Goal: Task Accomplishment & Management: Manage account settings

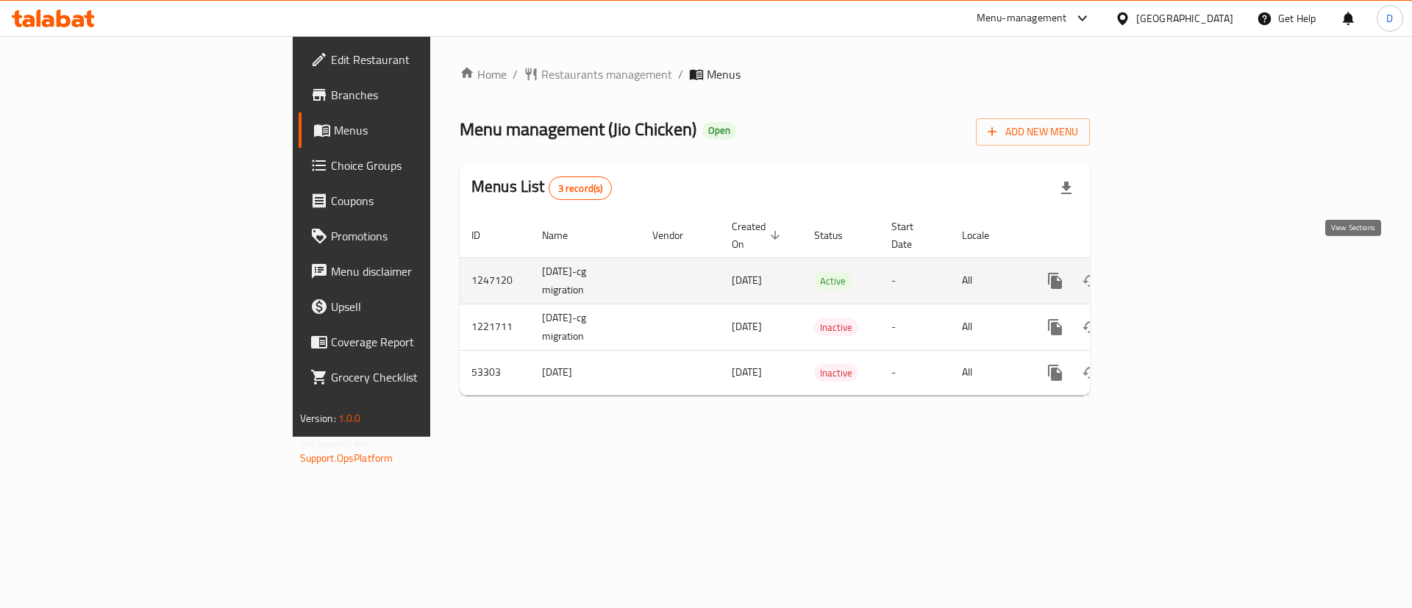
click at [1168, 274] on icon "enhanced table" at bounding box center [1160, 280] width 13 height 13
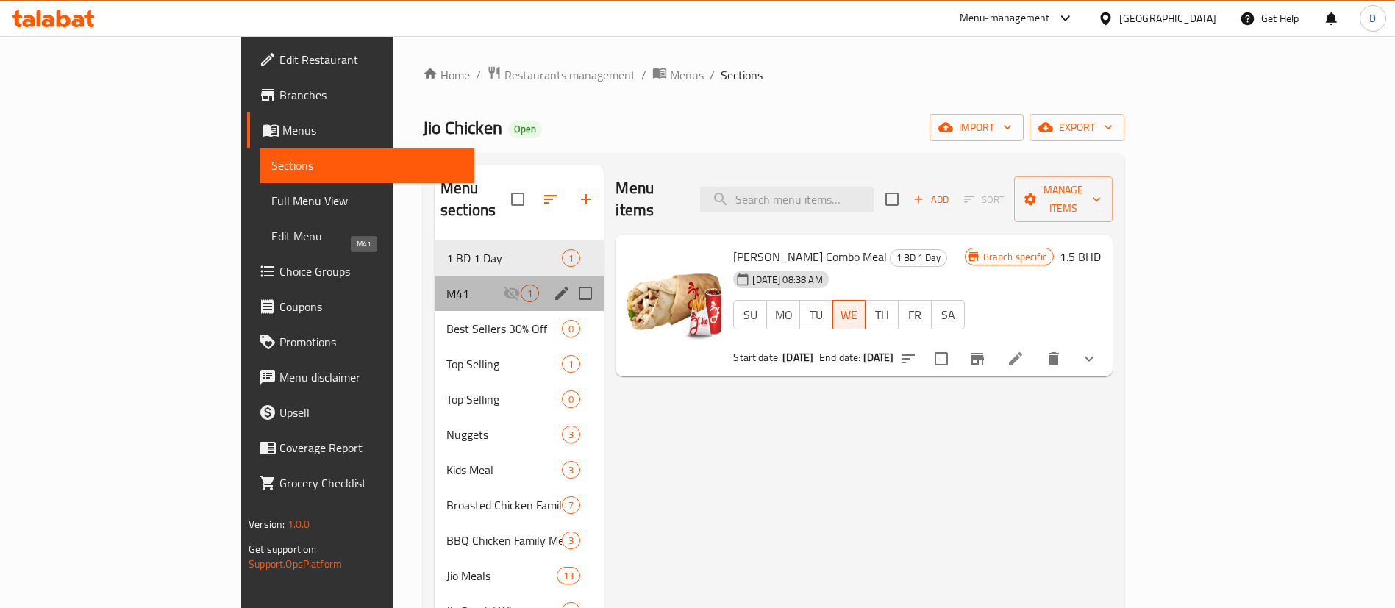
click at [446, 285] on span "M41" at bounding box center [474, 294] width 57 height 18
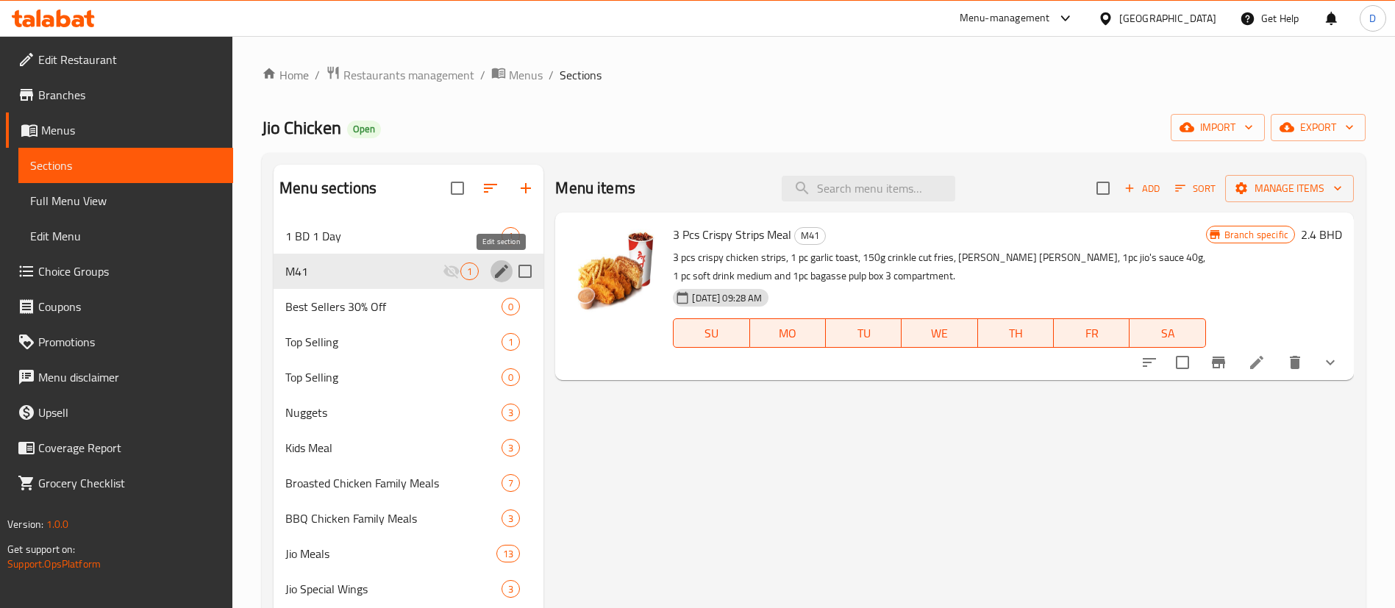
click at [501, 274] on icon "edit" at bounding box center [501, 271] width 13 height 13
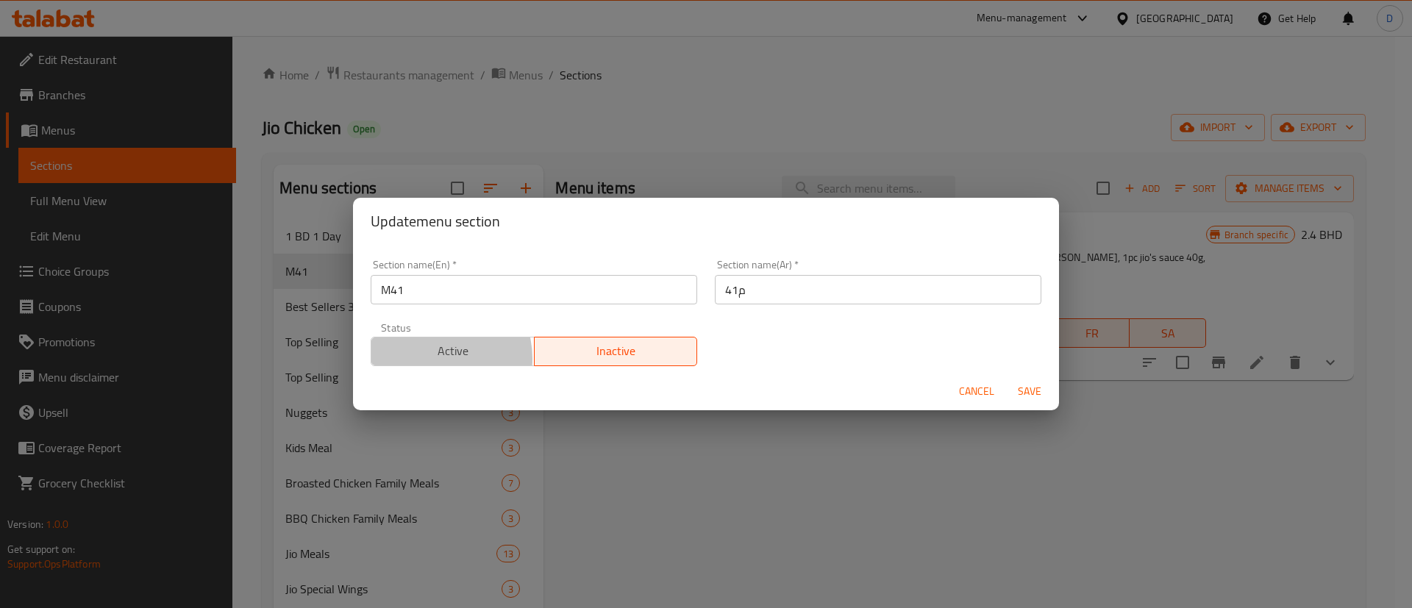
click at [436, 358] on span "Active" at bounding box center [452, 350] width 151 height 21
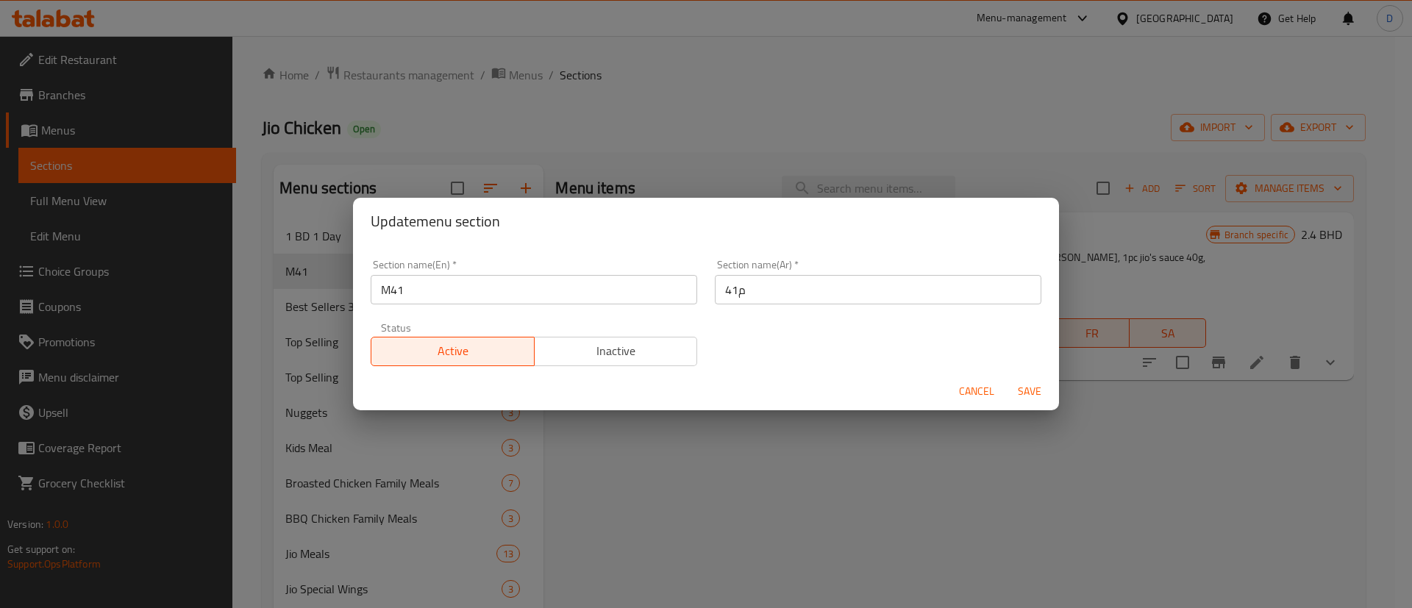
drag, startPoint x: 1032, startPoint y: 393, endPoint x: 835, endPoint y: 297, distance: 219.4
click at [838, 299] on form "Section name(En)   * M41 Section name(En) * Section name(Ar)   * م41 Section na…" at bounding box center [706, 328] width 706 height 166
click at [834, 297] on input "م41" at bounding box center [878, 289] width 326 height 29
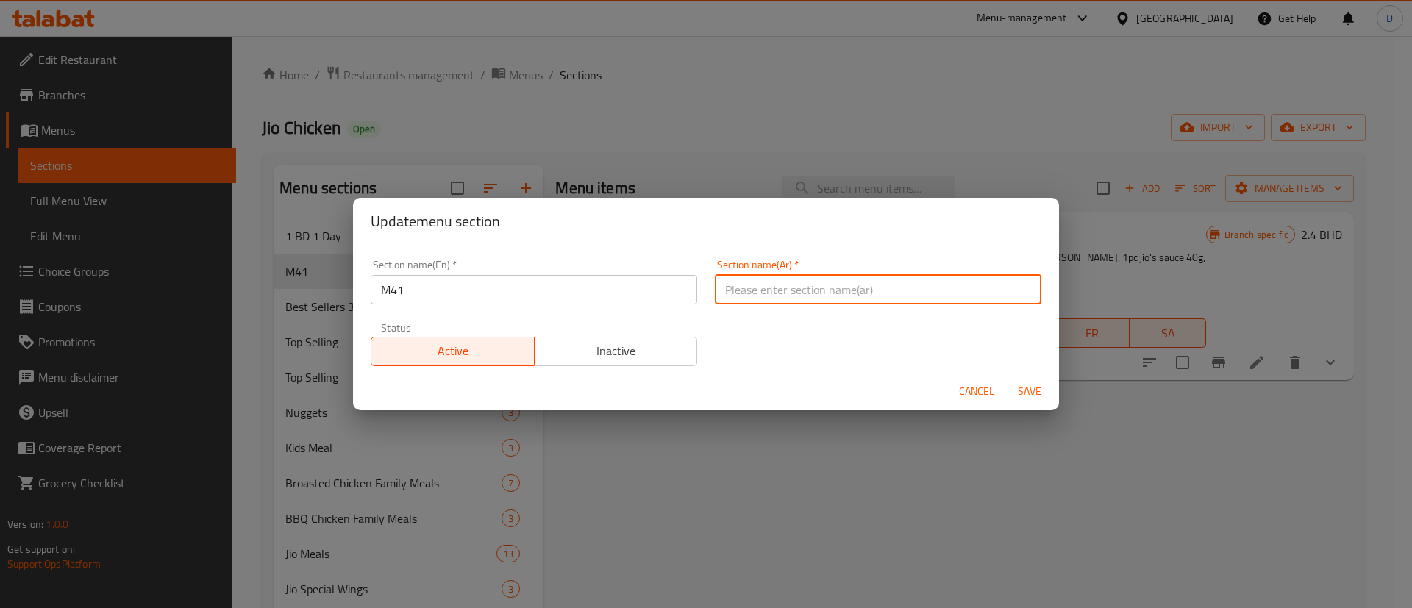
click at [833, 295] on input "text" at bounding box center [878, 289] width 326 height 29
drag, startPoint x: 833, startPoint y: 295, endPoint x: 867, endPoint y: 338, distance: 54.4
click at [867, 338] on div "Section name(En)   * M41 Section name(En) * Section name(Ar)   * Section name(A…" at bounding box center [706, 313] width 688 height 124
click at [852, 281] on input "text" at bounding box center [878, 289] width 326 height 29
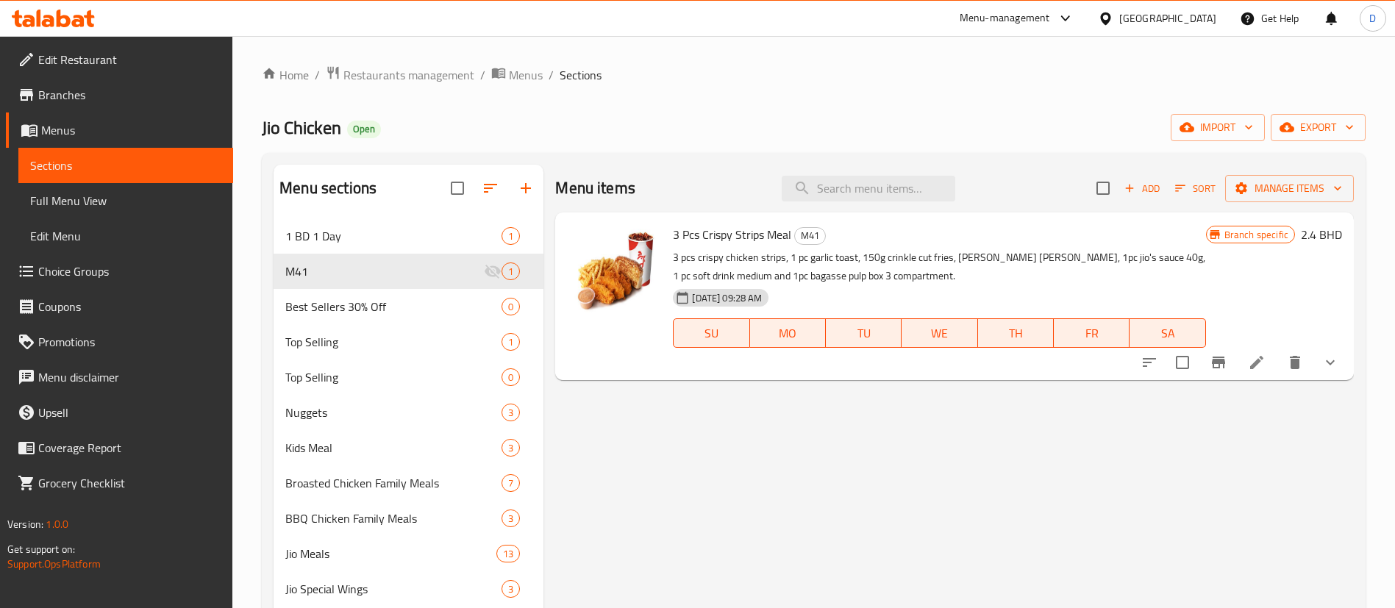
click at [877, 316] on div "SU MO TU WE TH FR SA" at bounding box center [939, 333] width 544 height 41
click at [498, 274] on icon "edit" at bounding box center [501, 271] width 13 height 13
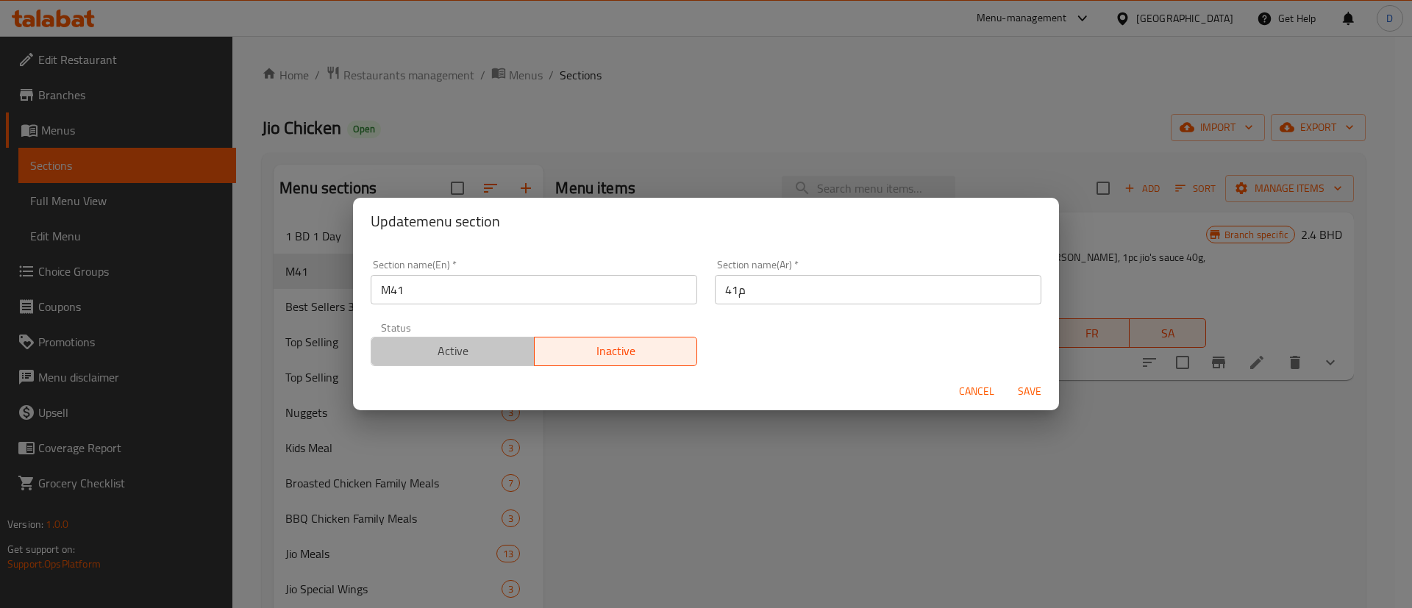
click at [505, 360] on span "Active" at bounding box center [452, 350] width 151 height 21
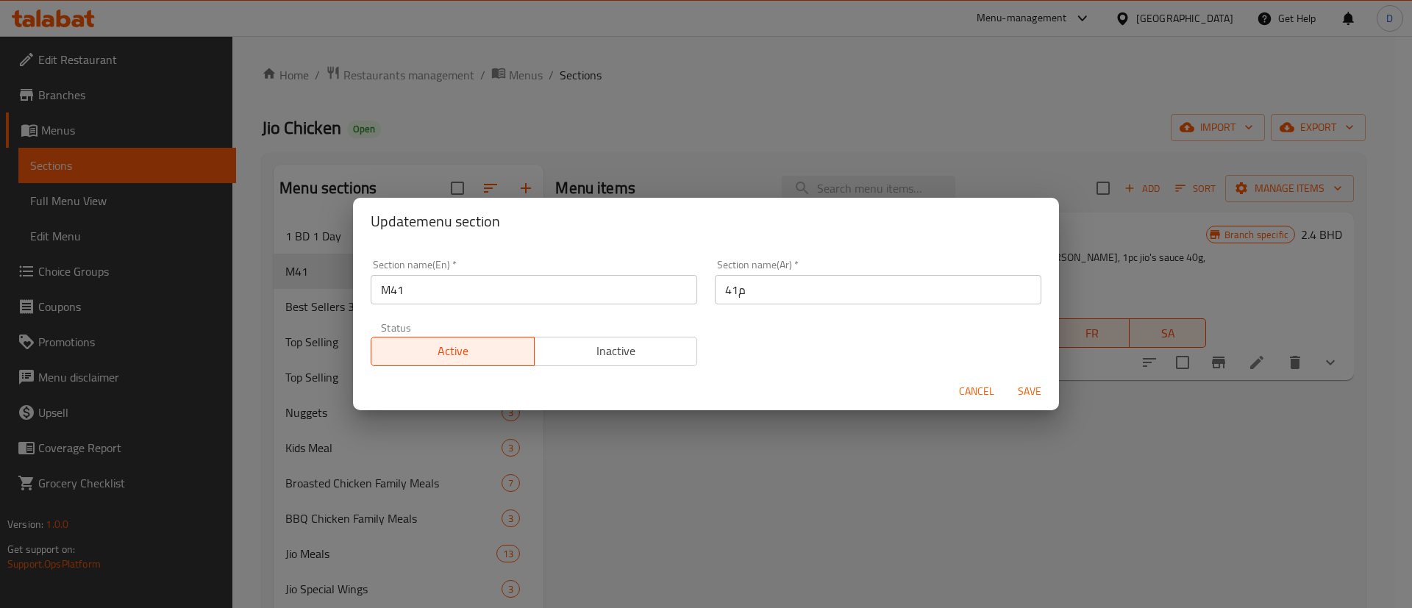
click at [1029, 390] on span "Save" at bounding box center [1029, 391] width 35 height 18
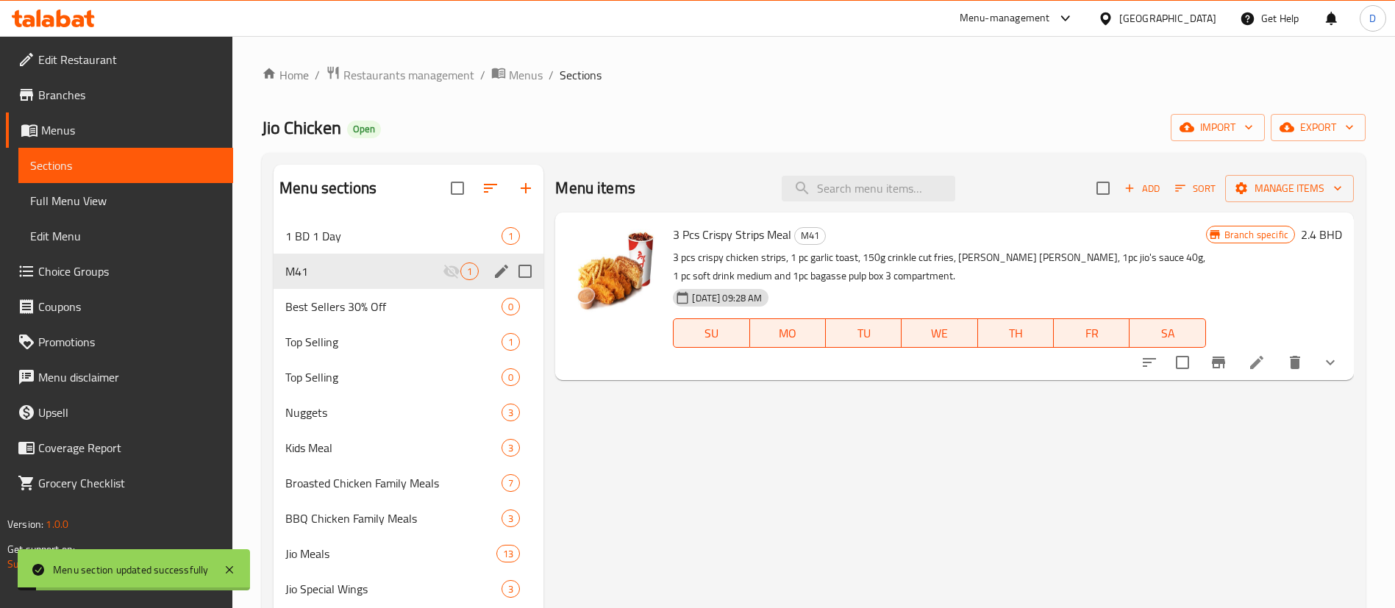
click at [815, 84] on ol "Home / Restaurants management / Menus / Sections" at bounding box center [814, 74] width 1104 height 19
click at [1231, 360] on button "Branch-specific-item" at bounding box center [1218, 362] width 35 height 35
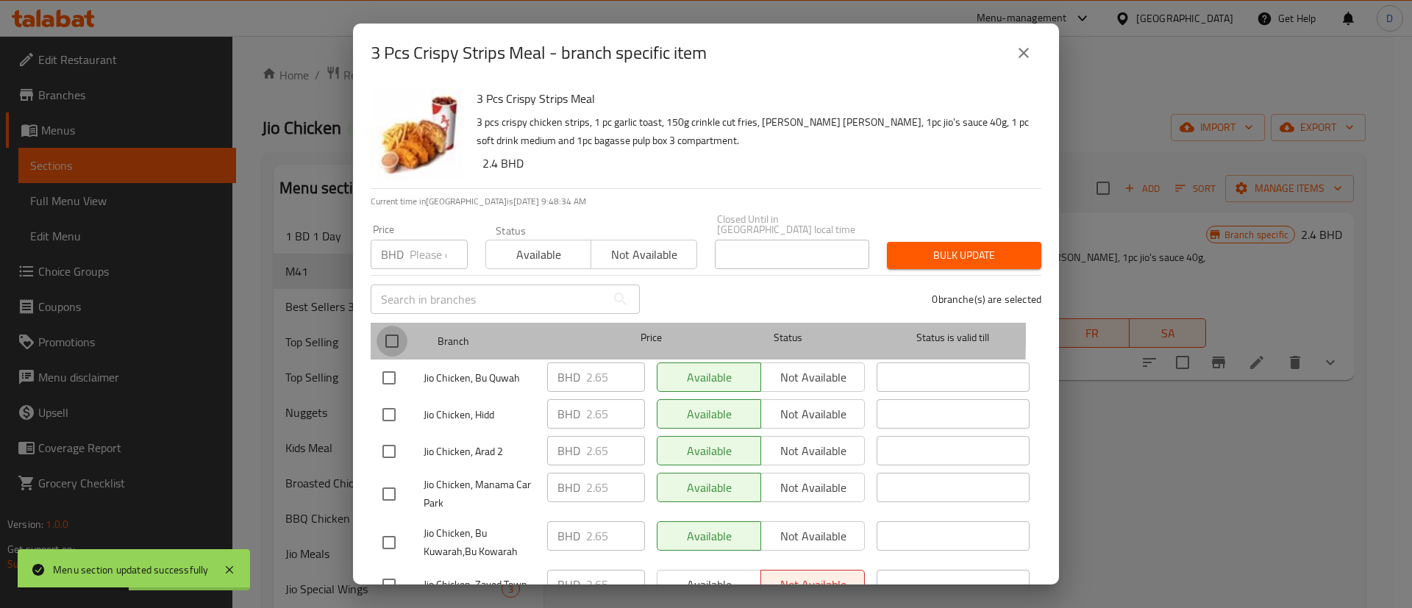
click at [399, 326] on input "checkbox" at bounding box center [391, 341] width 31 height 31
checkbox input "true"
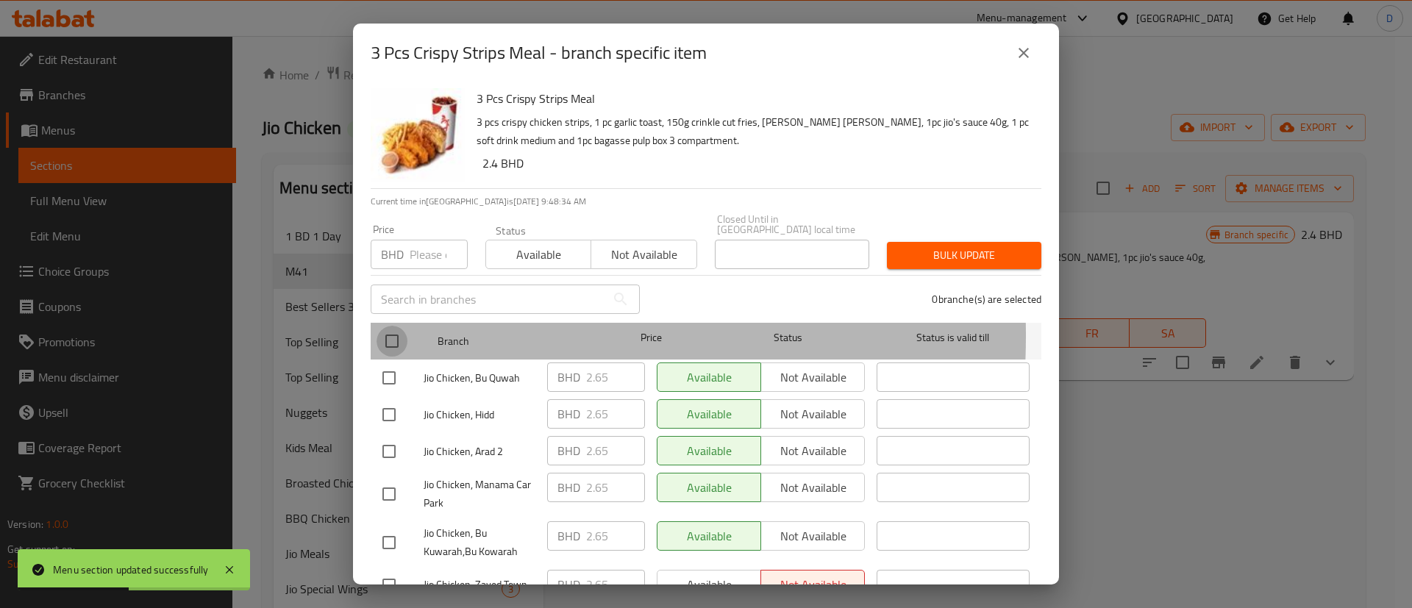
checkbox input "true"
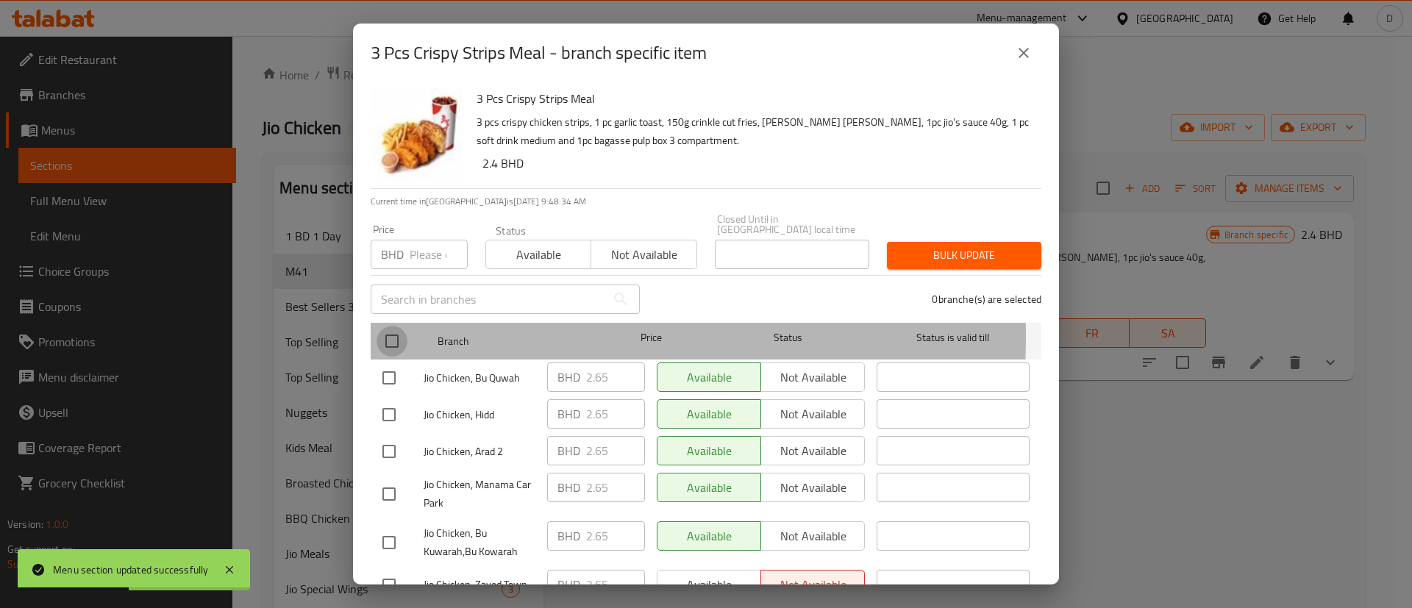
checkbox input "true"
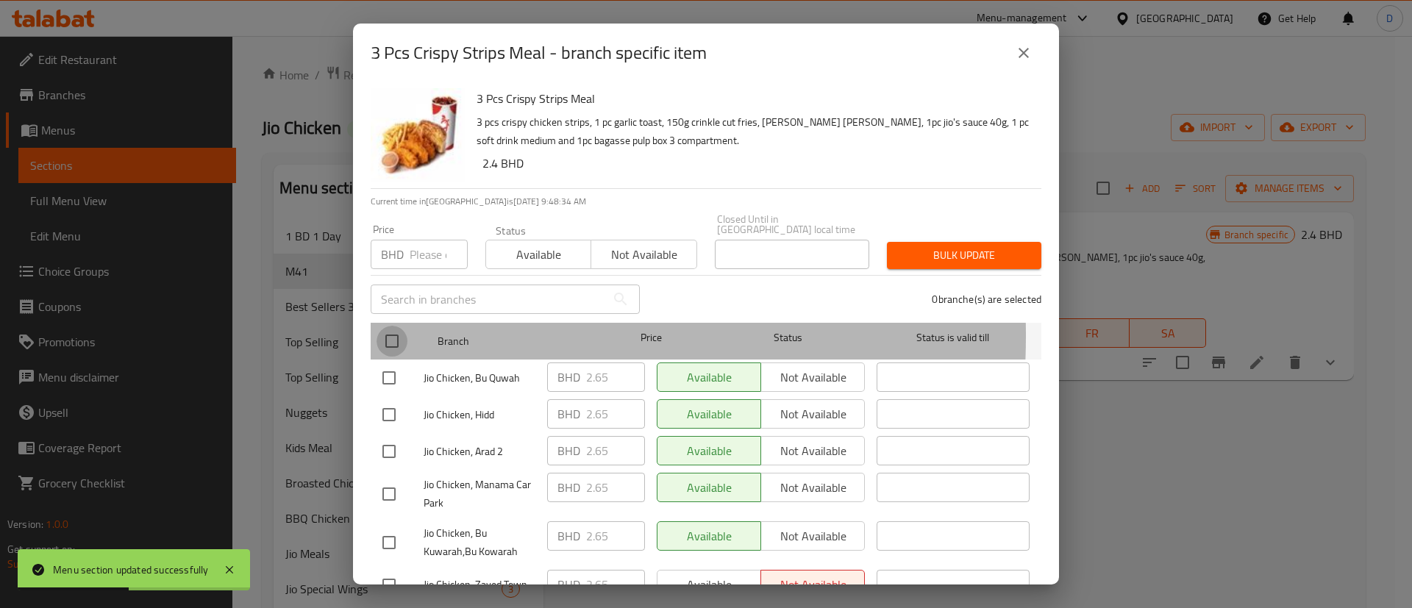
checkbox input "true"
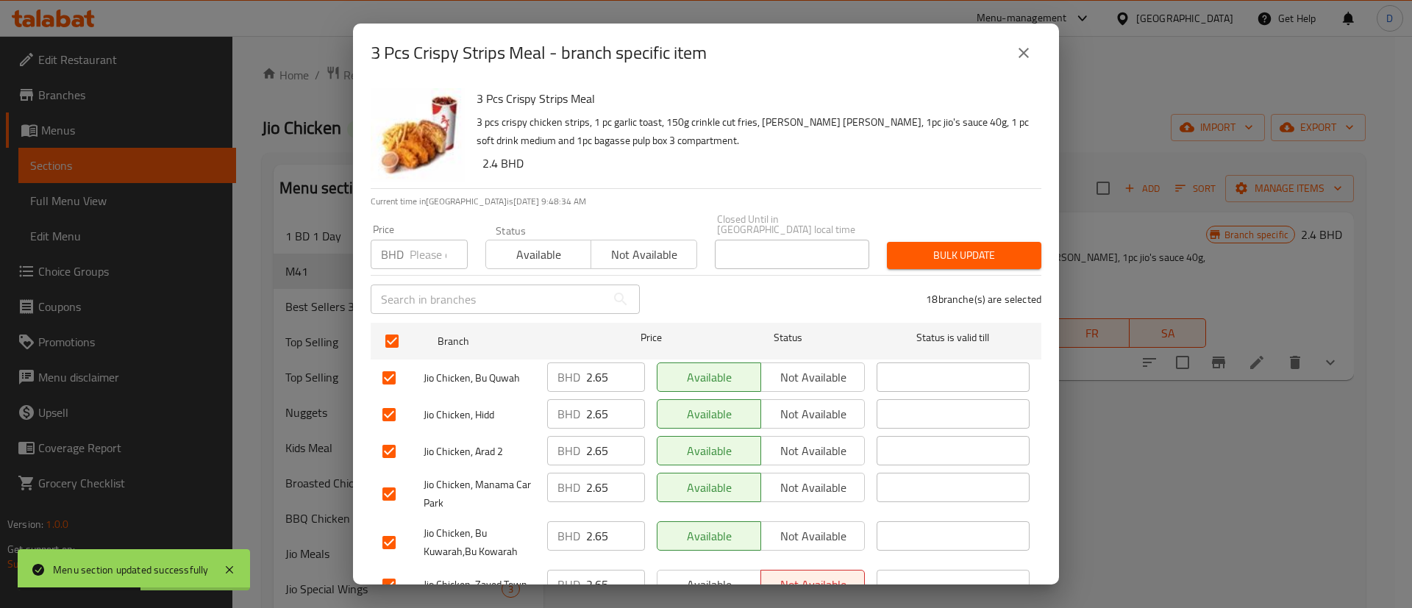
click at [533, 244] on span "Available" at bounding box center [538, 254] width 93 height 21
click at [910, 246] on span "Bulk update" at bounding box center [964, 255] width 131 height 18
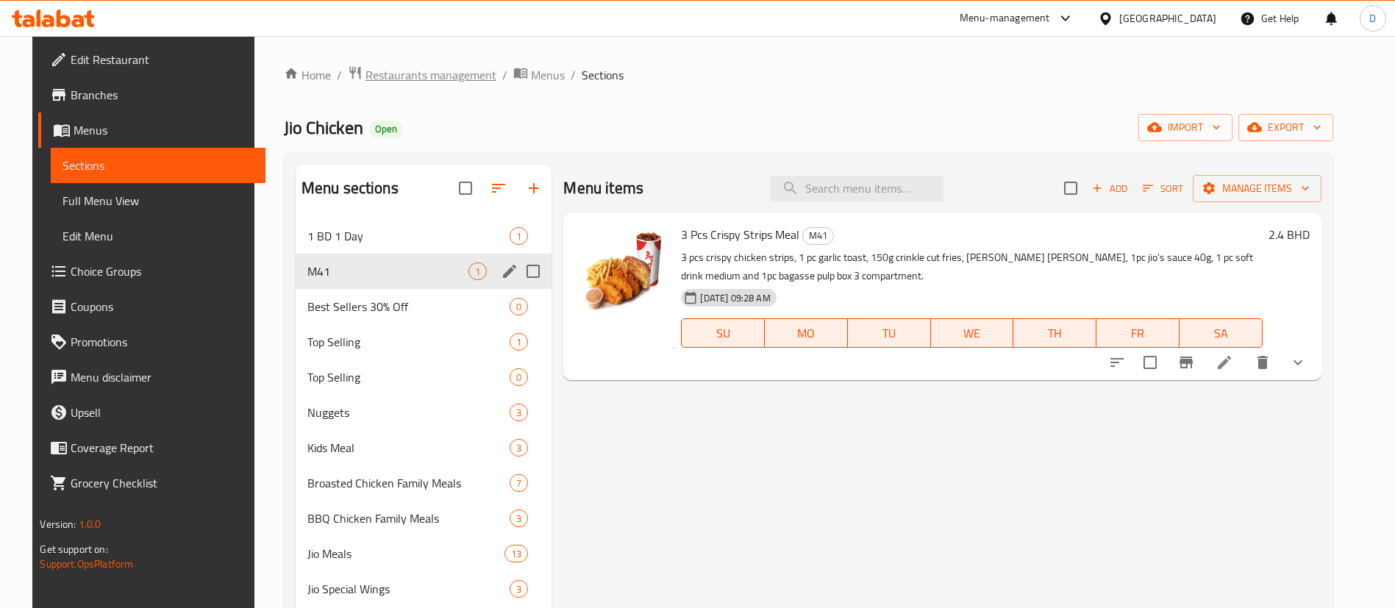
click at [419, 72] on span "Restaurants management" at bounding box center [430, 75] width 131 height 18
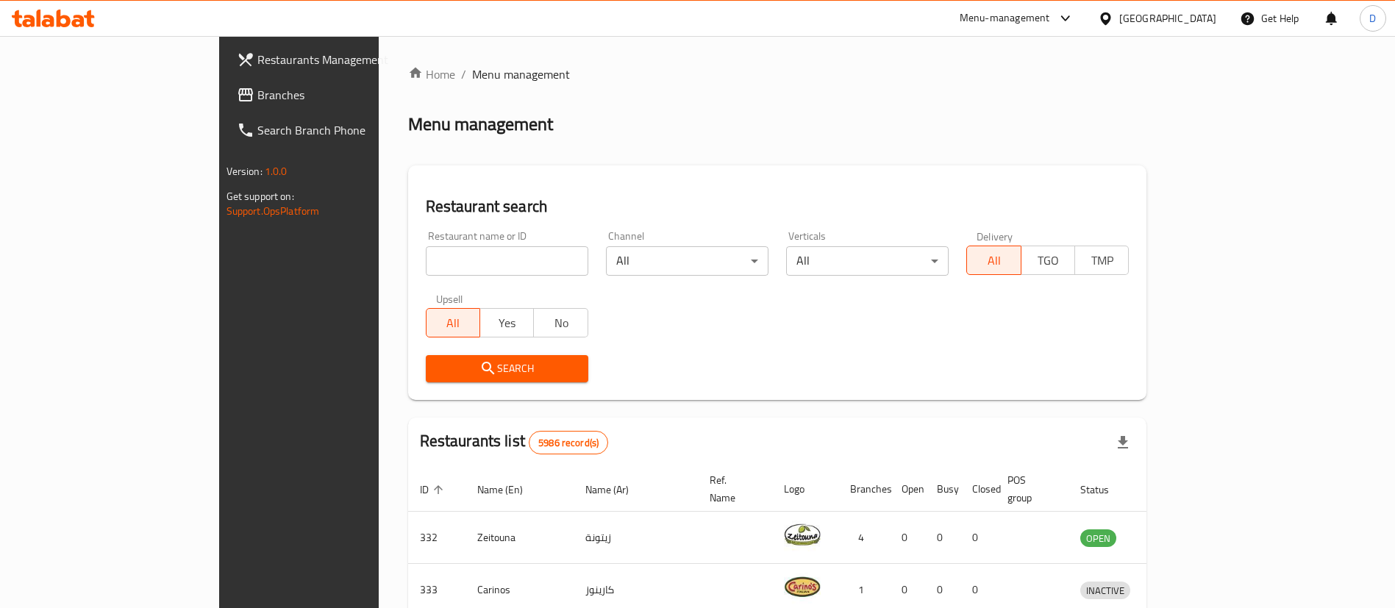
click at [848, 104] on div "Home / Menu management Menu management Restaurant search Restaurant name or ID …" at bounding box center [777, 535] width 739 height 941
click at [426, 243] on div "Restaurant name or ID Restaurant name or ID" at bounding box center [507, 253] width 163 height 45
drag, startPoint x: 419, startPoint y: 249, endPoint x: 426, endPoint y: 258, distance: 11.6
click at [426, 251] on input "search" at bounding box center [507, 260] width 163 height 29
click at [426, 258] on input "search" at bounding box center [507, 260] width 163 height 29
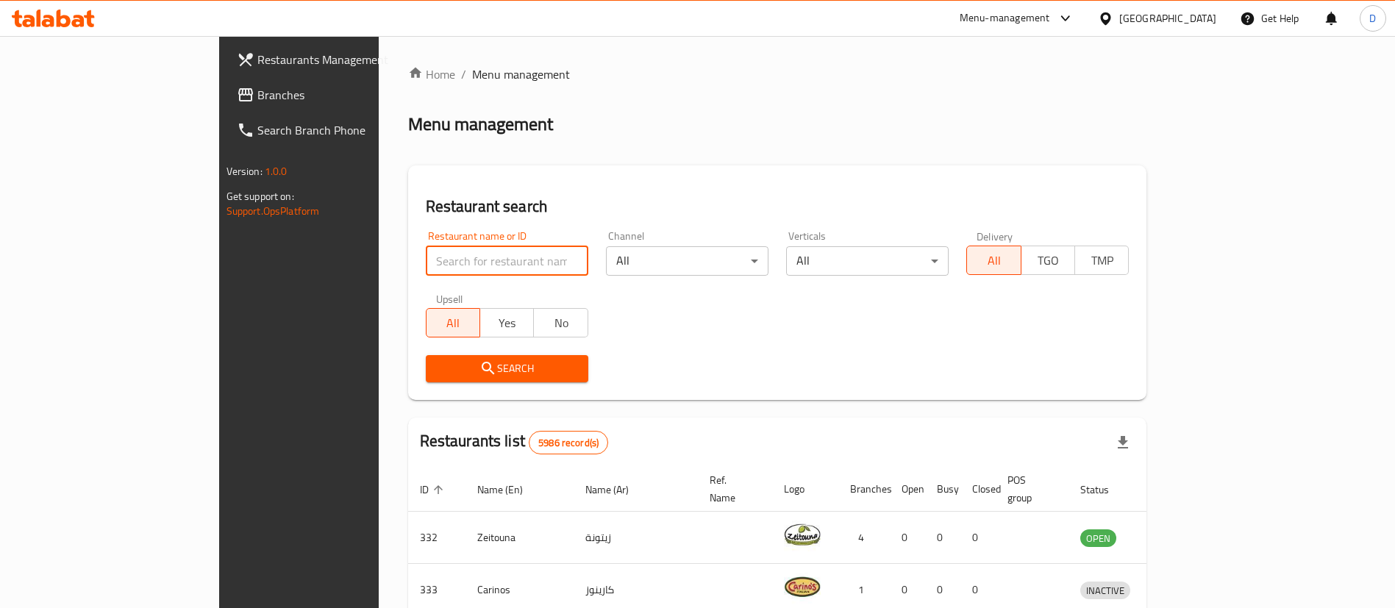
paste input "Shoo Fee Ma Fee"
type input "Shoo Fee Ma Fee"
click button "Search" at bounding box center [507, 368] width 163 height 27
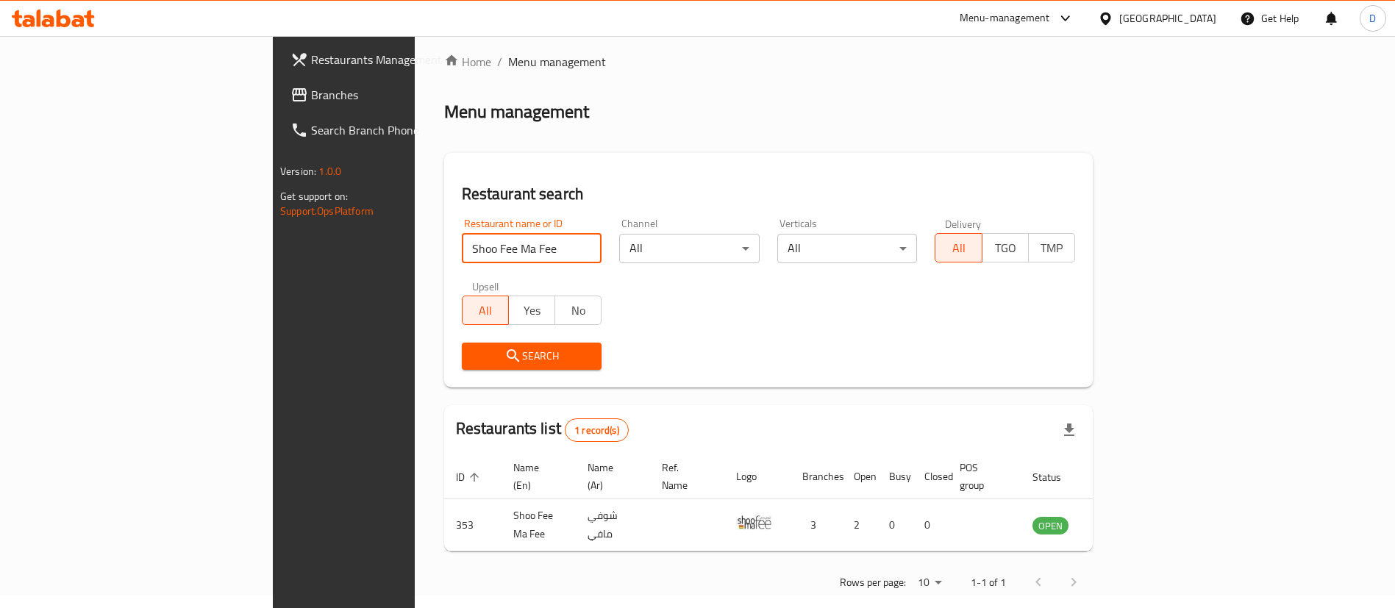
scroll to position [19, 0]
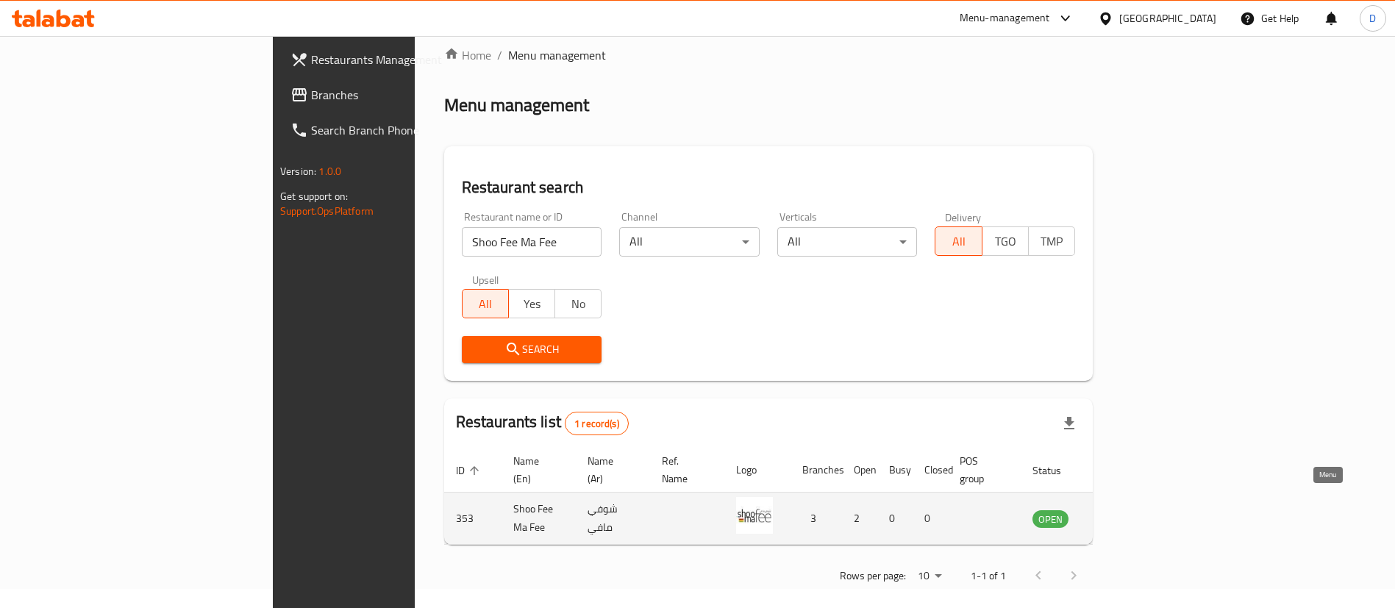
click at [1127, 513] on icon "enhanced table" at bounding box center [1118, 519] width 16 height 13
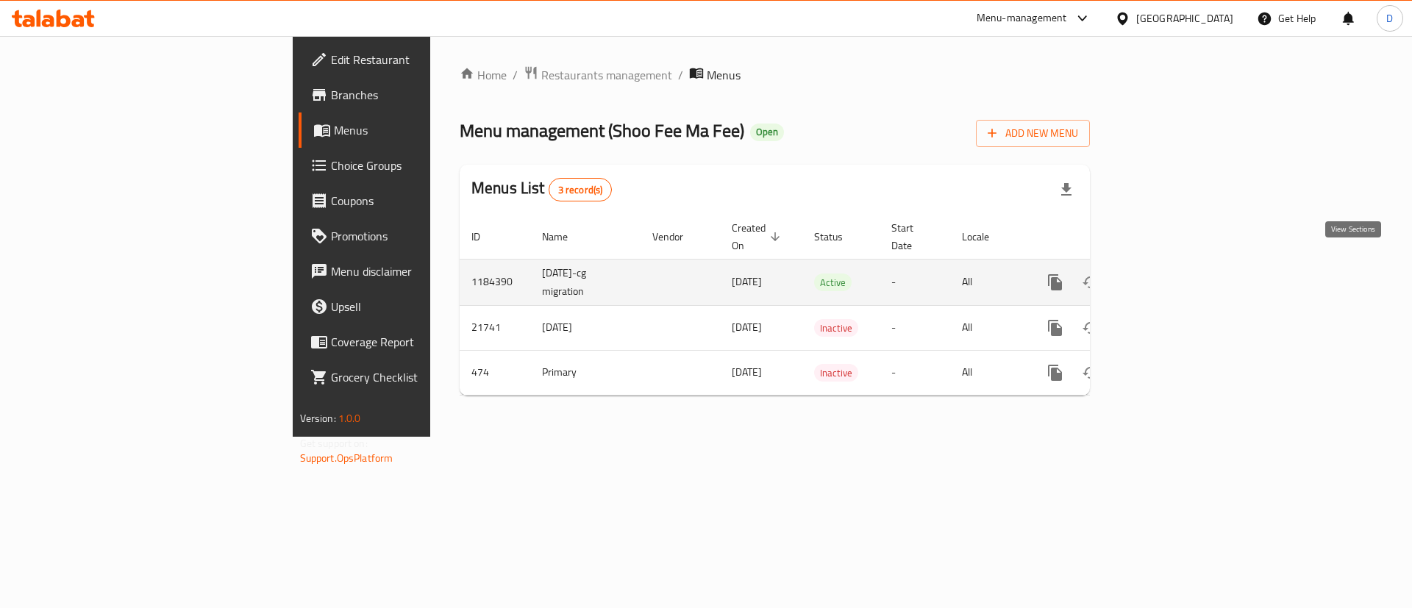
click at [1179, 265] on link "enhanced table" at bounding box center [1160, 282] width 35 height 35
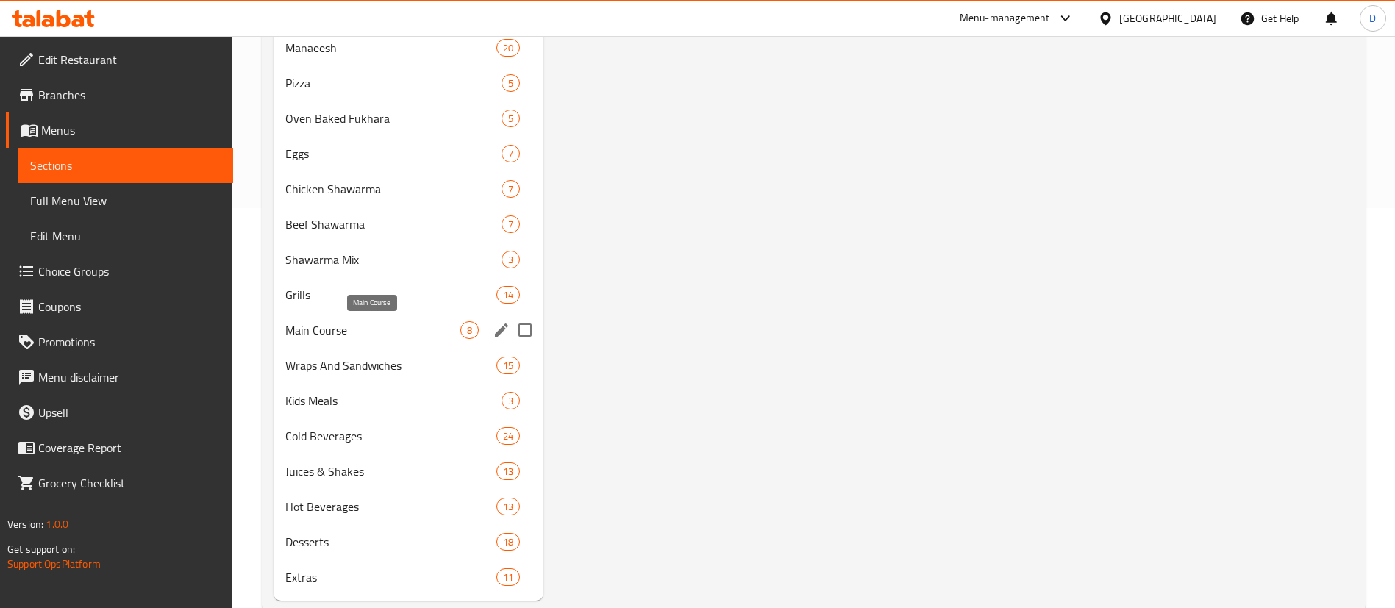
scroll to position [434, 0]
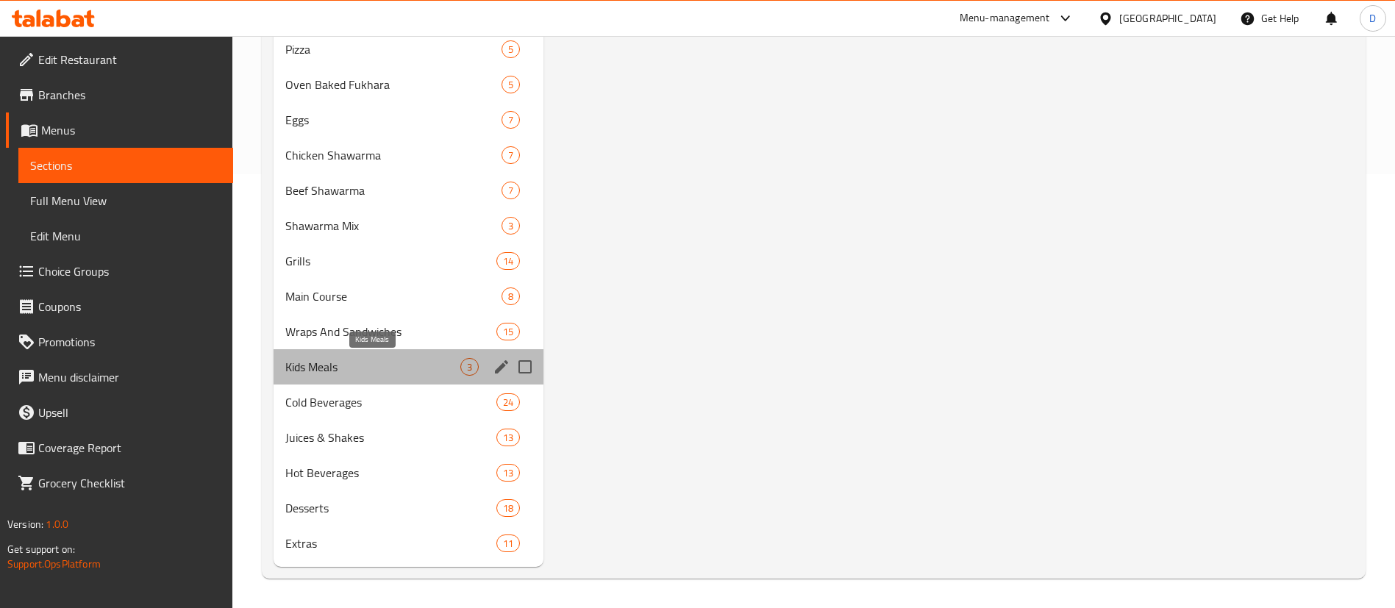
click at [362, 366] on span "Kids Meals" at bounding box center [372, 367] width 175 height 18
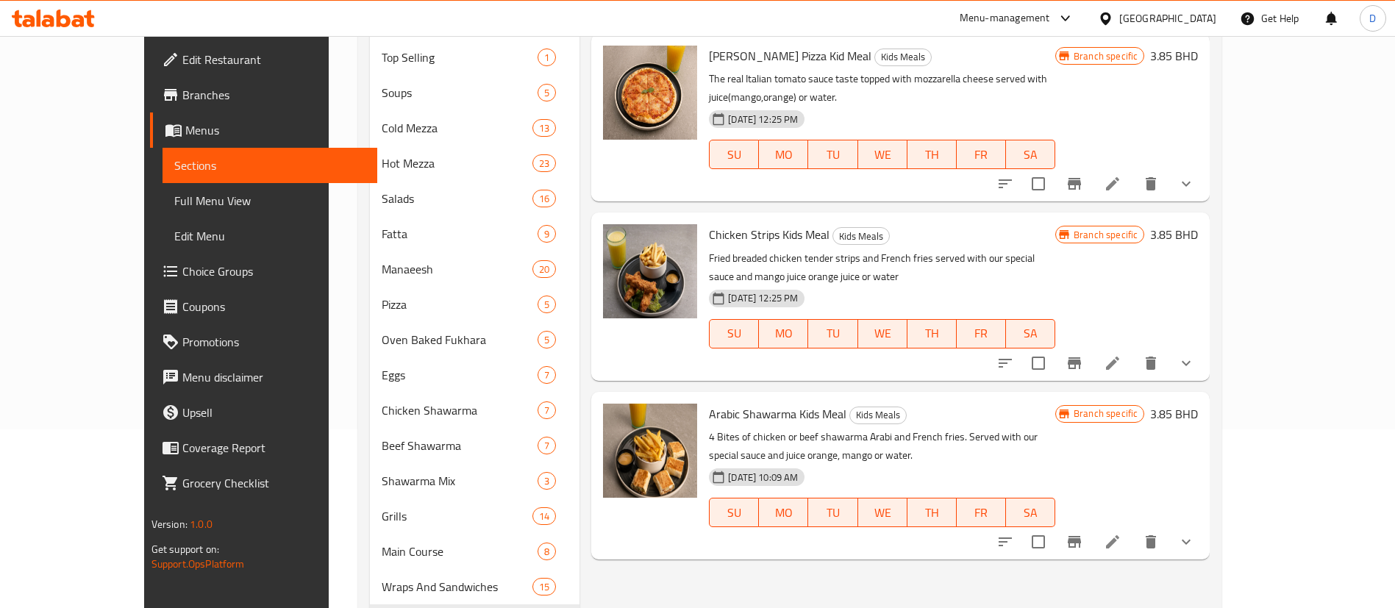
scroll to position [213, 0]
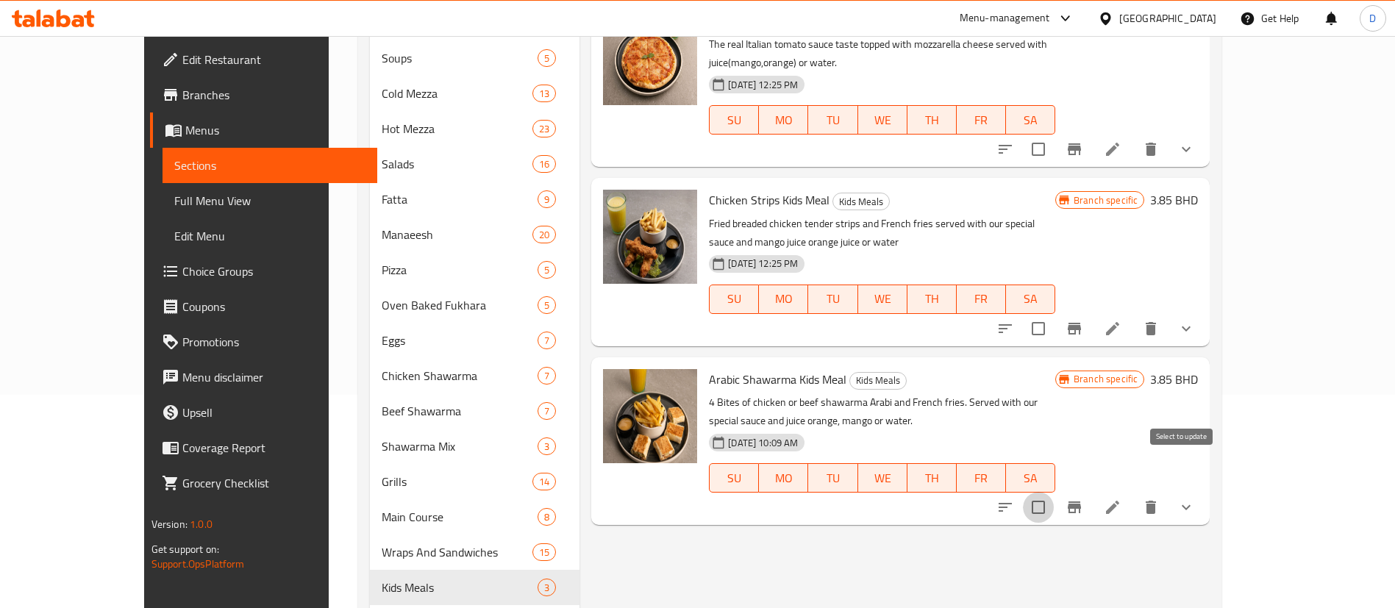
click at [1054, 492] on input "checkbox" at bounding box center [1038, 507] width 31 height 31
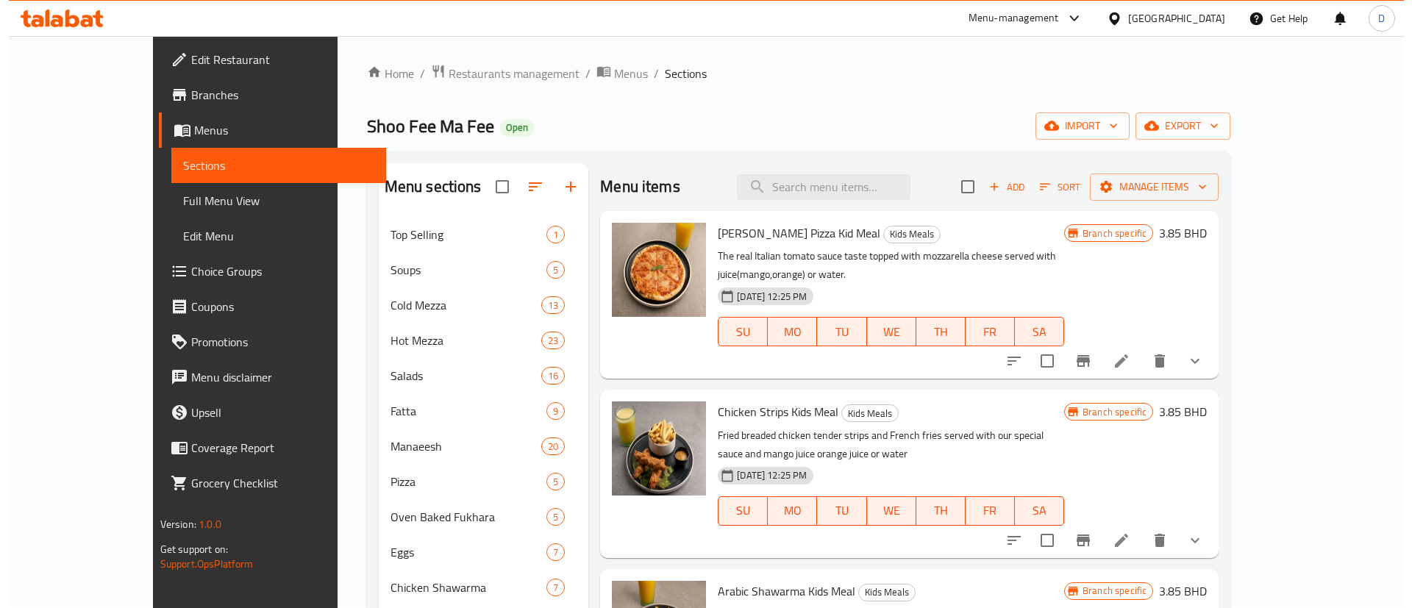
scroll to position [0, 0]
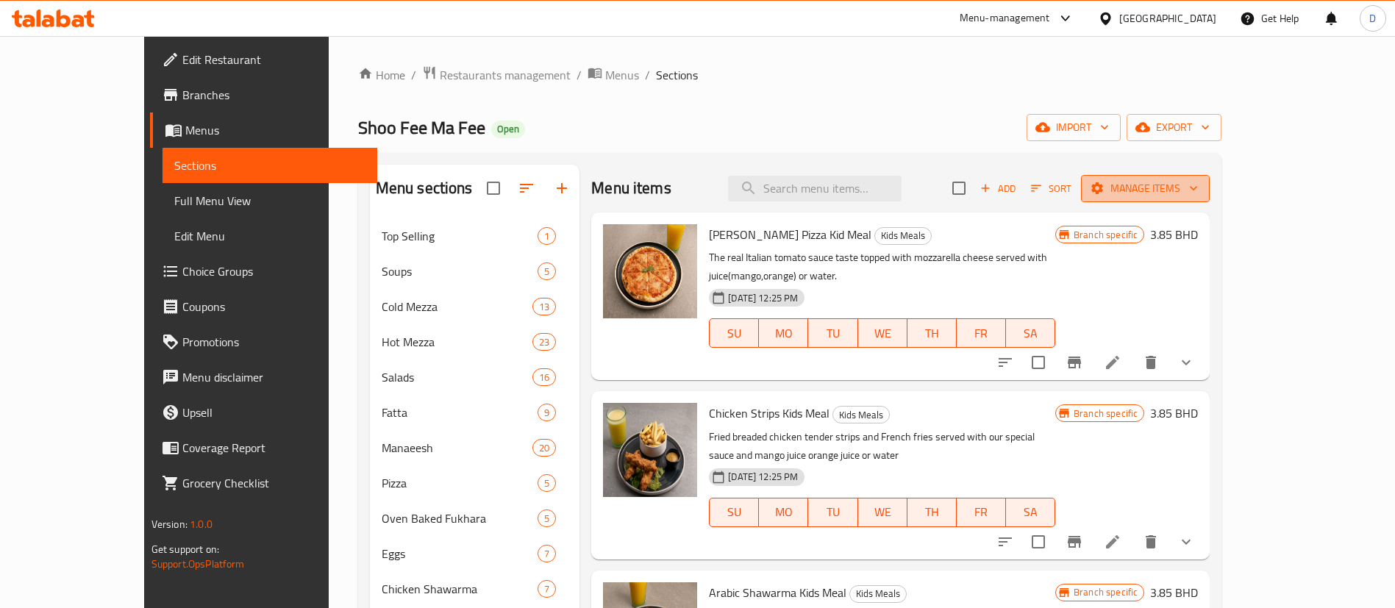
click at [1198, 188] on span "Manage items" at bounding box center [1145, 188] width 105 height 18
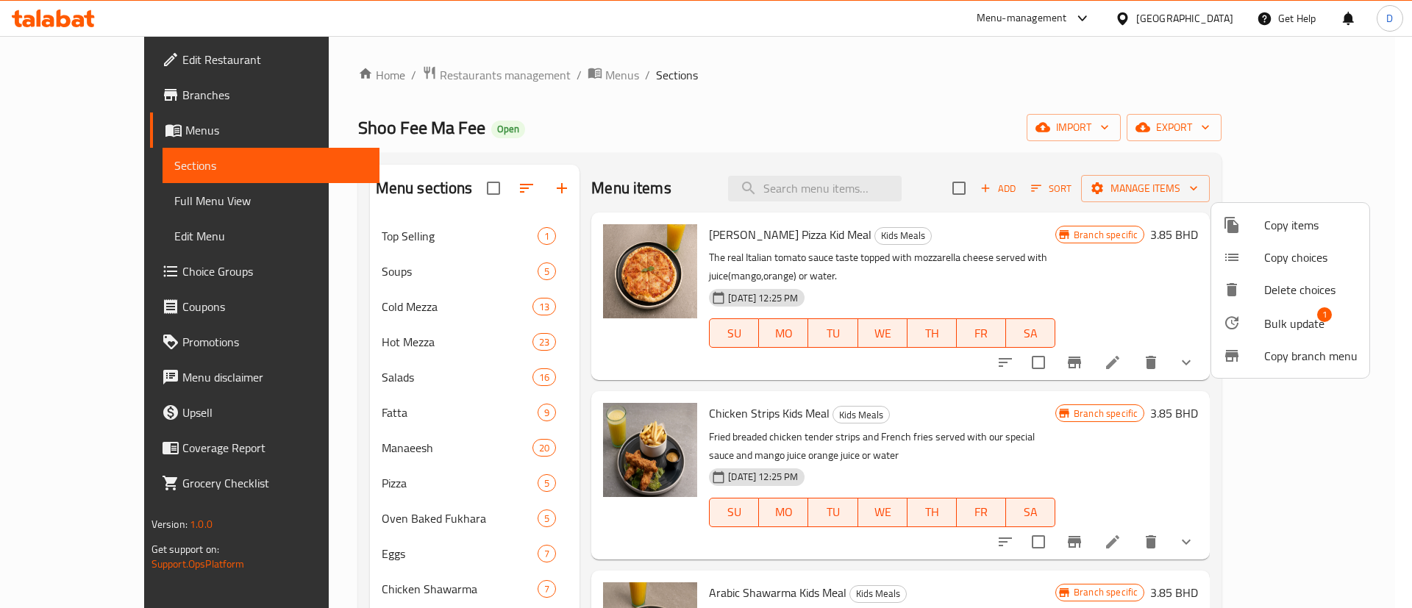
click at [1308, 326] on span "Bulk update" at bounding box center [1294, 324] width 60 height 18
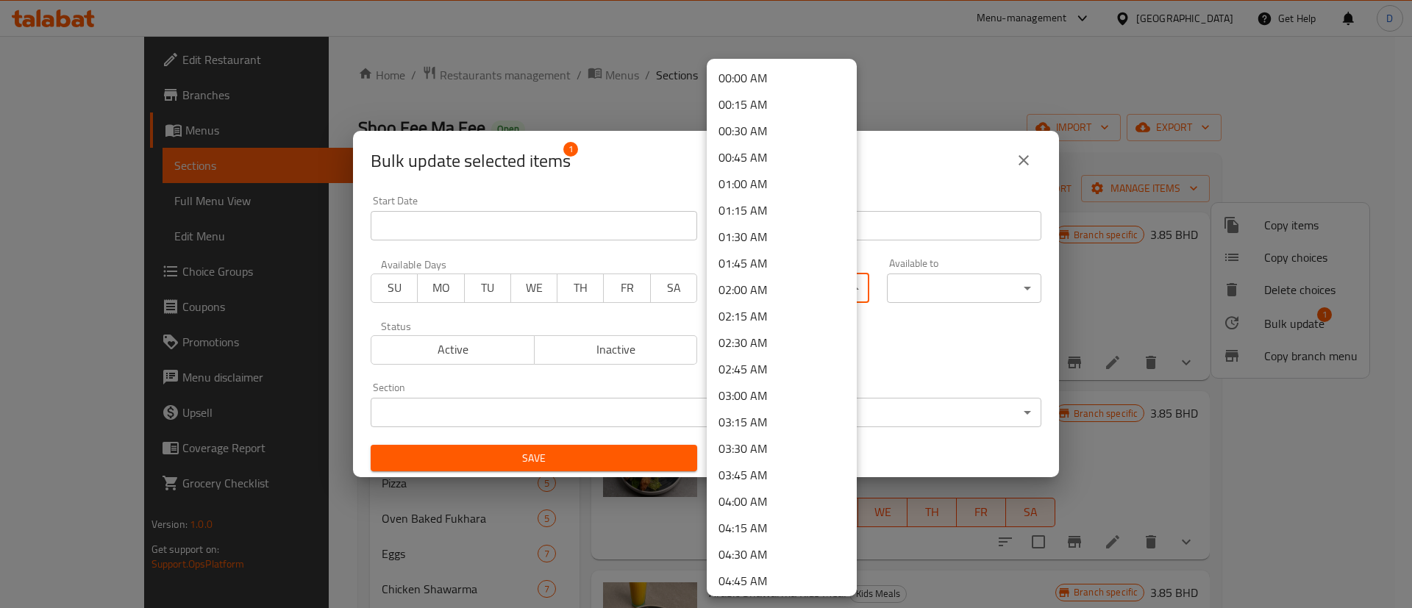
click at [758, 282] on body "​ Menu-management [GEOGRAPHIC_DATA] Get Help D Edit Restaurant Branches Menus S…" at bounding box center [706, 322] width 1412 height 572
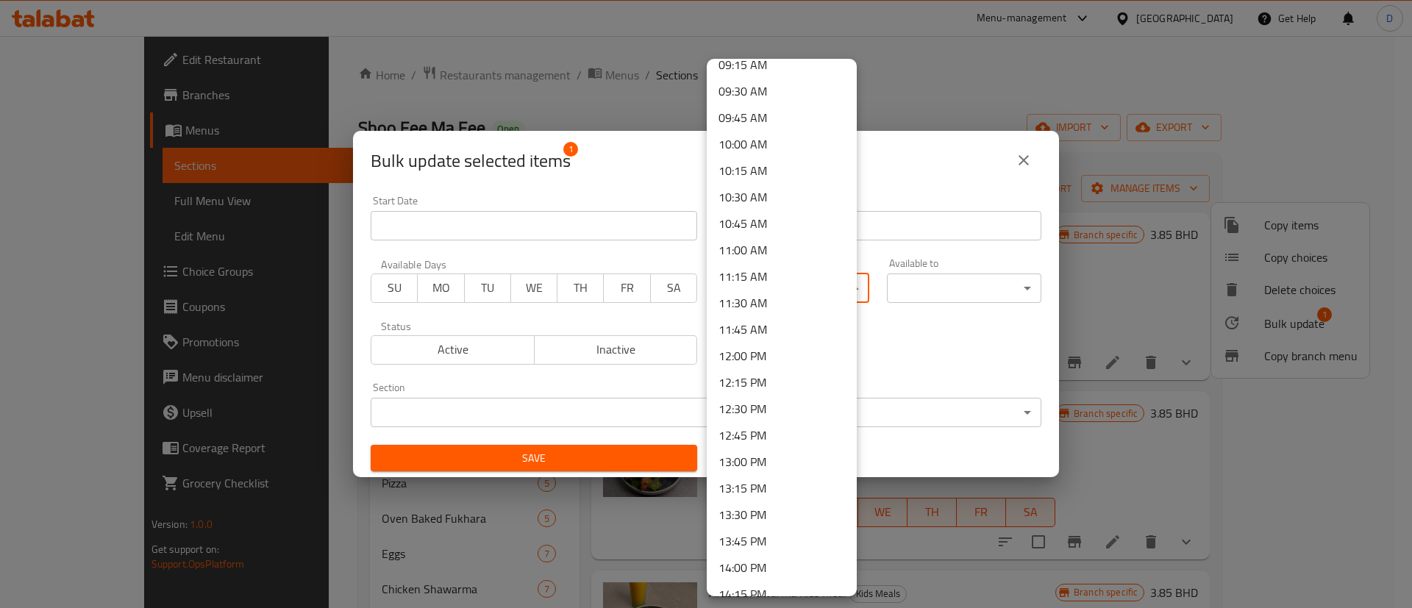
click at [772, 355] on li "12:00 PM" at bounding box center [782, 356] width 150 height 26
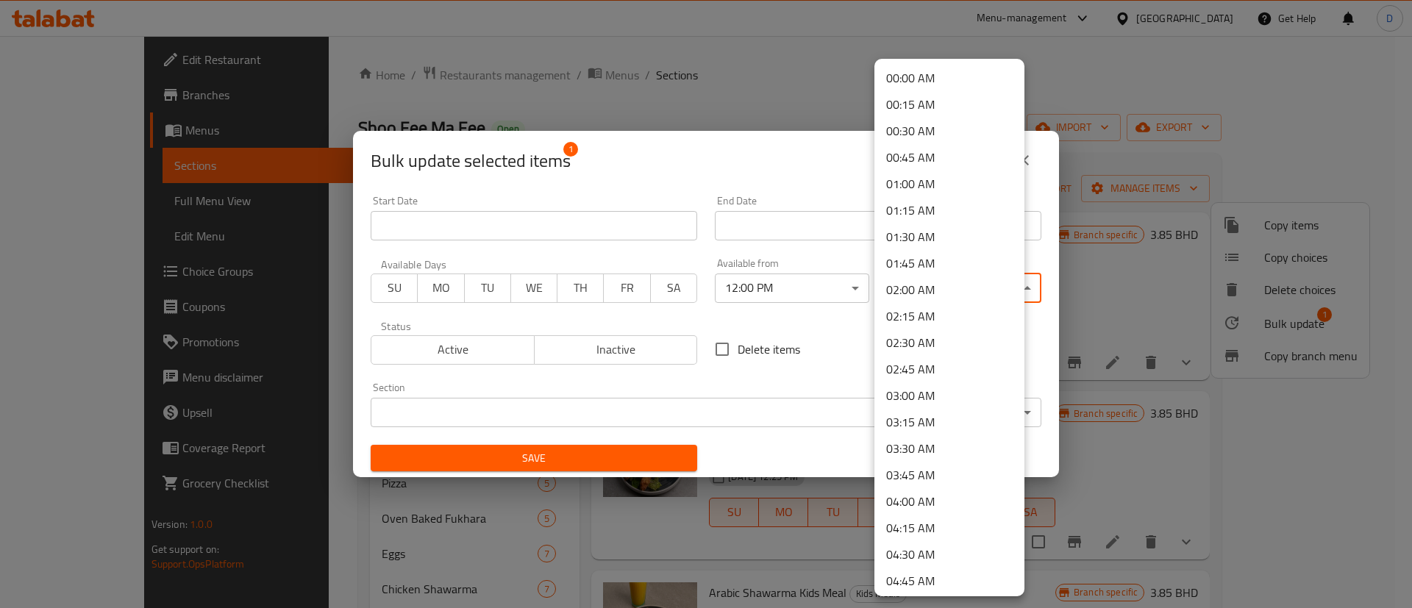
click at [914, 296] on body "​ Menu-management [GEOGRAPHIC_DATA] Get Help D Edit Restaurant Branches Menus S…" at bounding box center [706, 322] width 1412 height 572
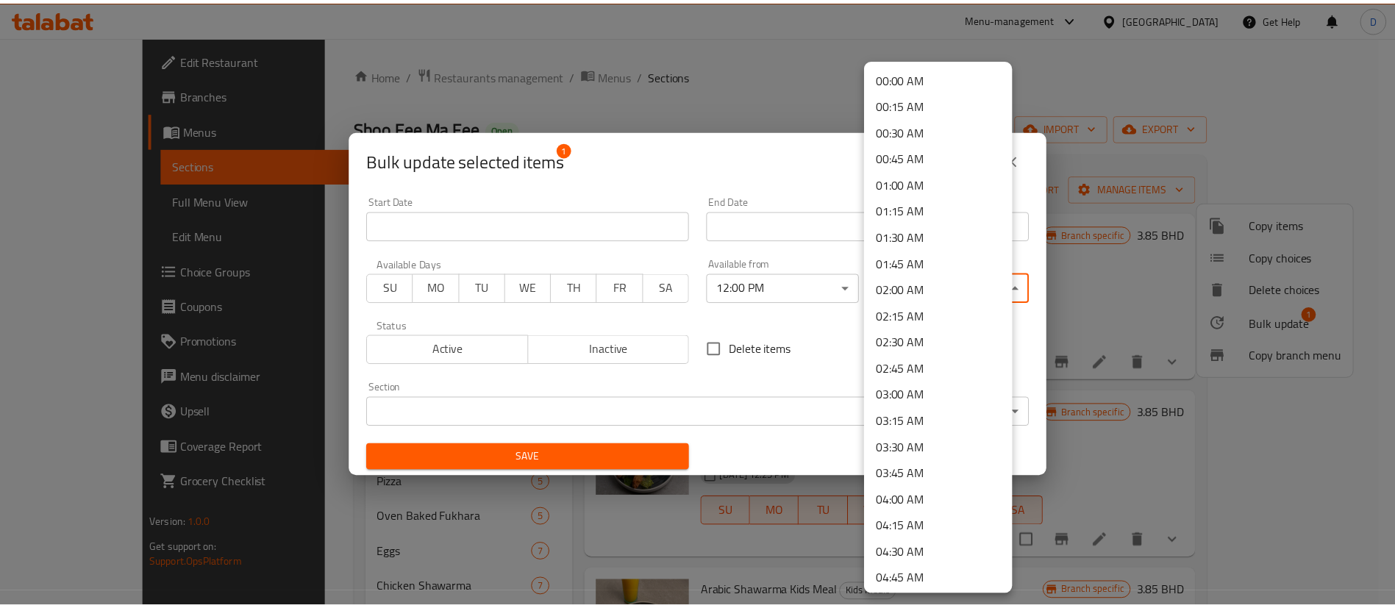
scroll to position [110, 0]
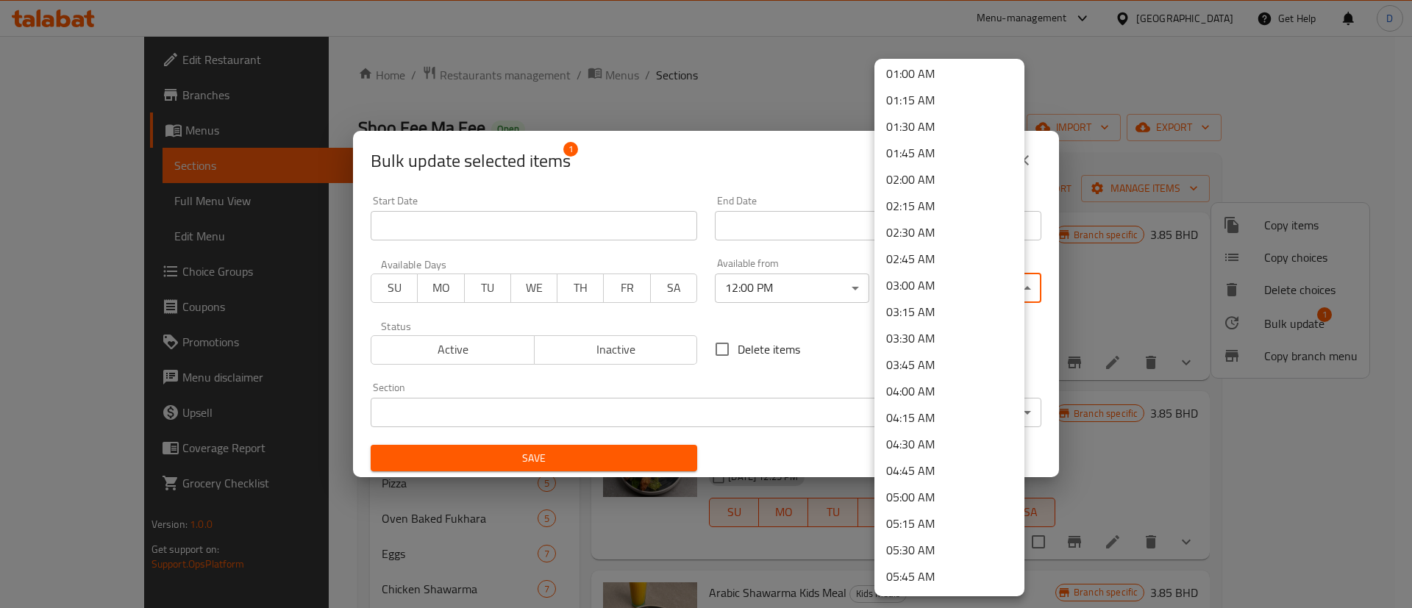
click at [952, 500] on li "05:00 AM" at bounding box center [949, 497] width 150 height 26
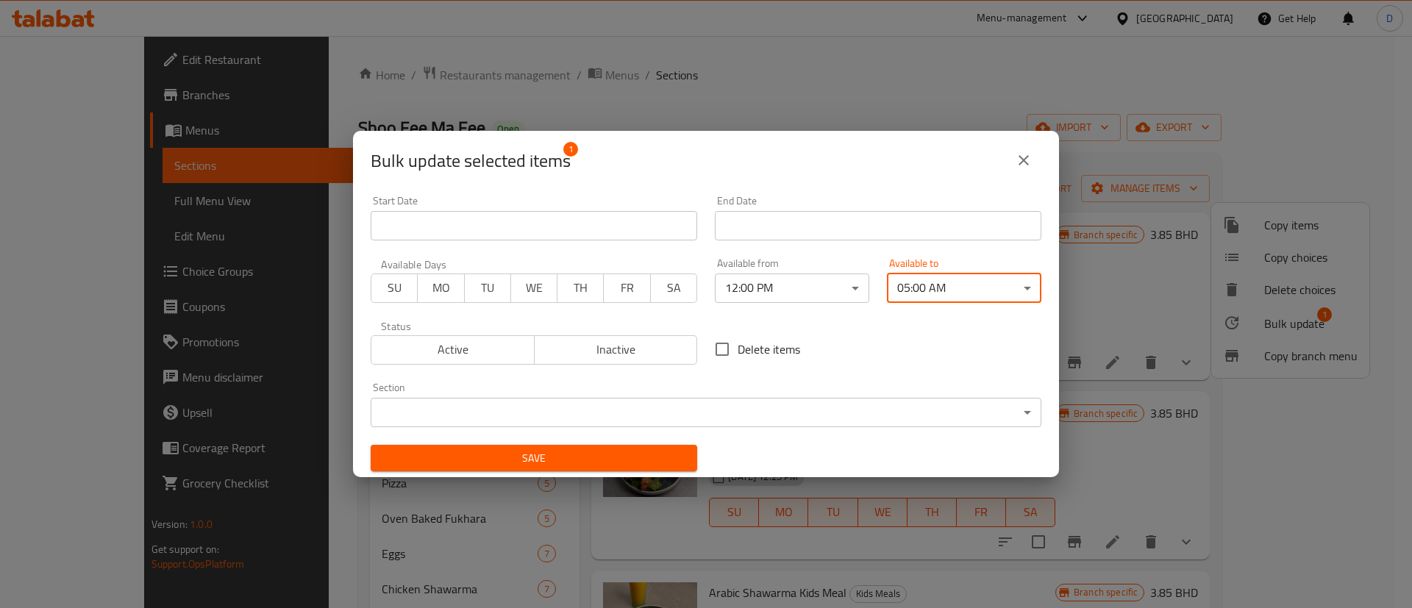
click at [634, 463] on span "Save" at bounding box center [533, 458] width 303 height 18
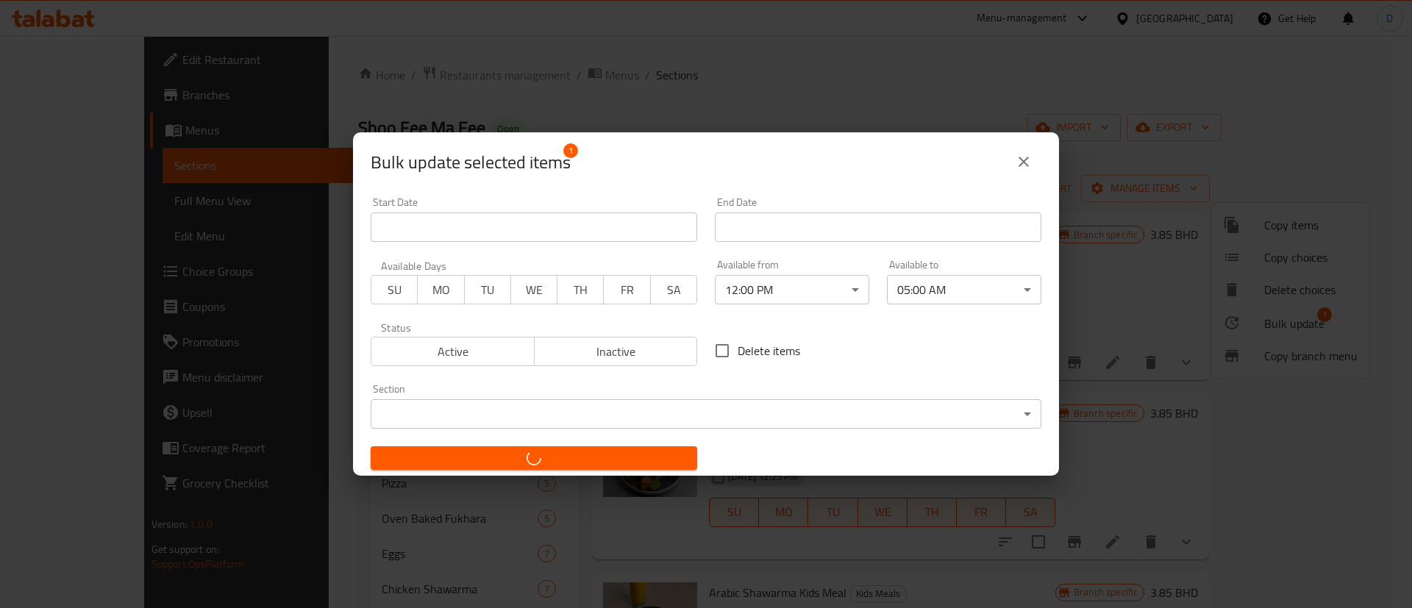
checkbox input "false"
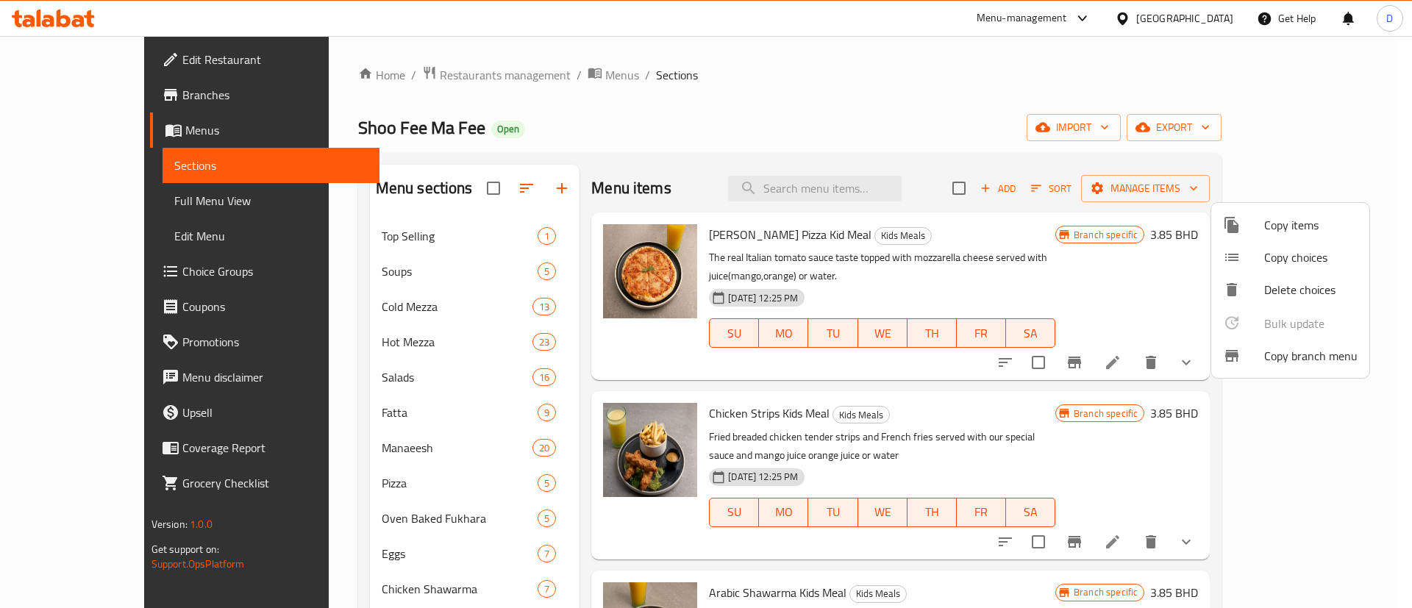
click at [724, 65] on div at bounding box center [706, 304] width 1412 height 608
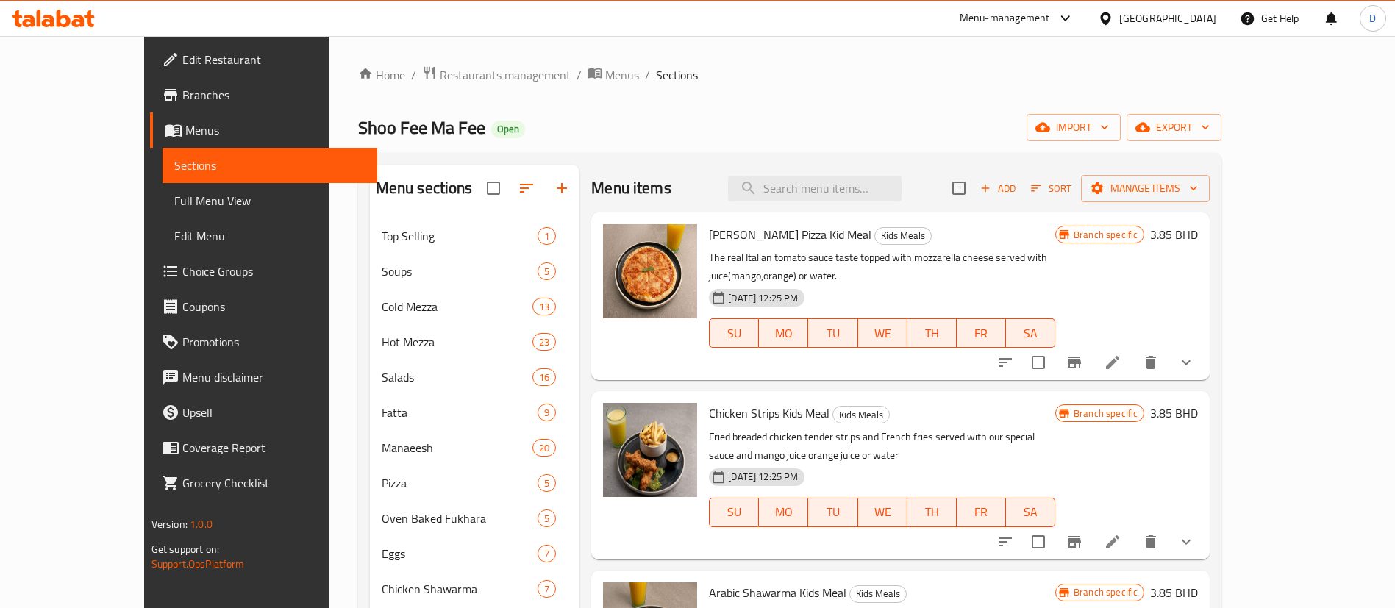
click at [867, 93] on div "Home / Restaurants management / Menus / Sections Shoo Fee Ma Fee Open import ex…" at bounding box center [790, 538] width 864 height 947
click at [703, 38] on div "Home / Restaurants management / Menus / Sections Shoo Fee Ma Fee Open import ex…" at bounding box center [790, 539] width 923 height 1006
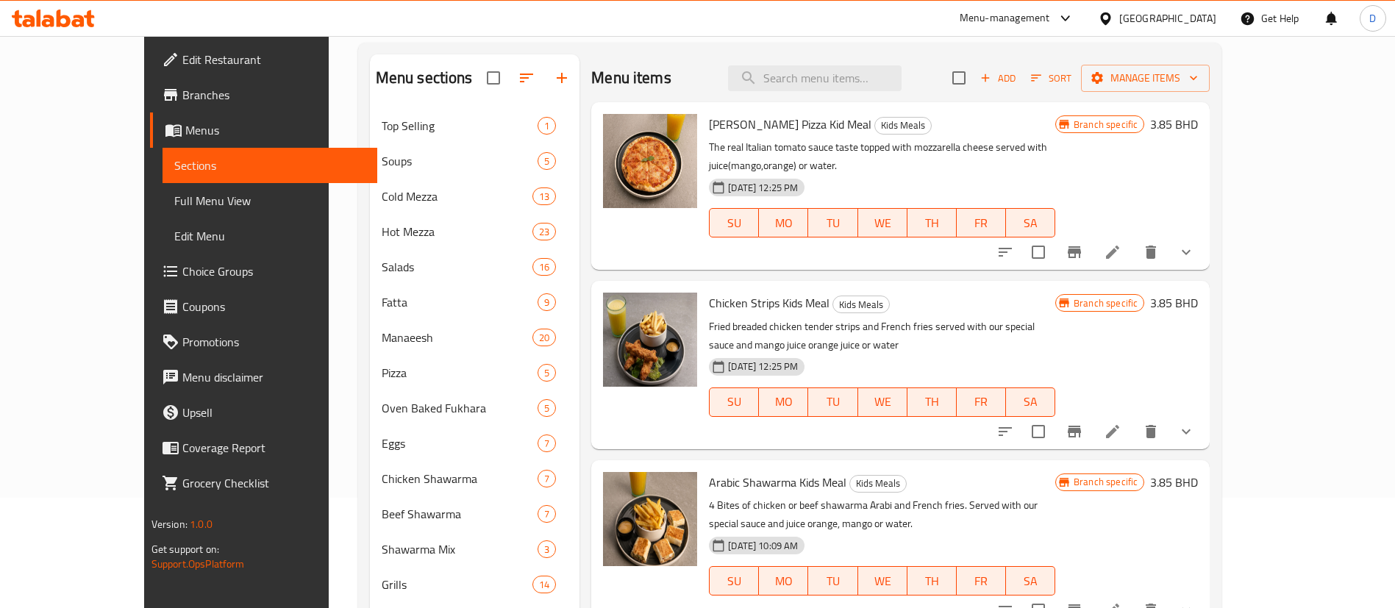
scroll to position [0, 0]
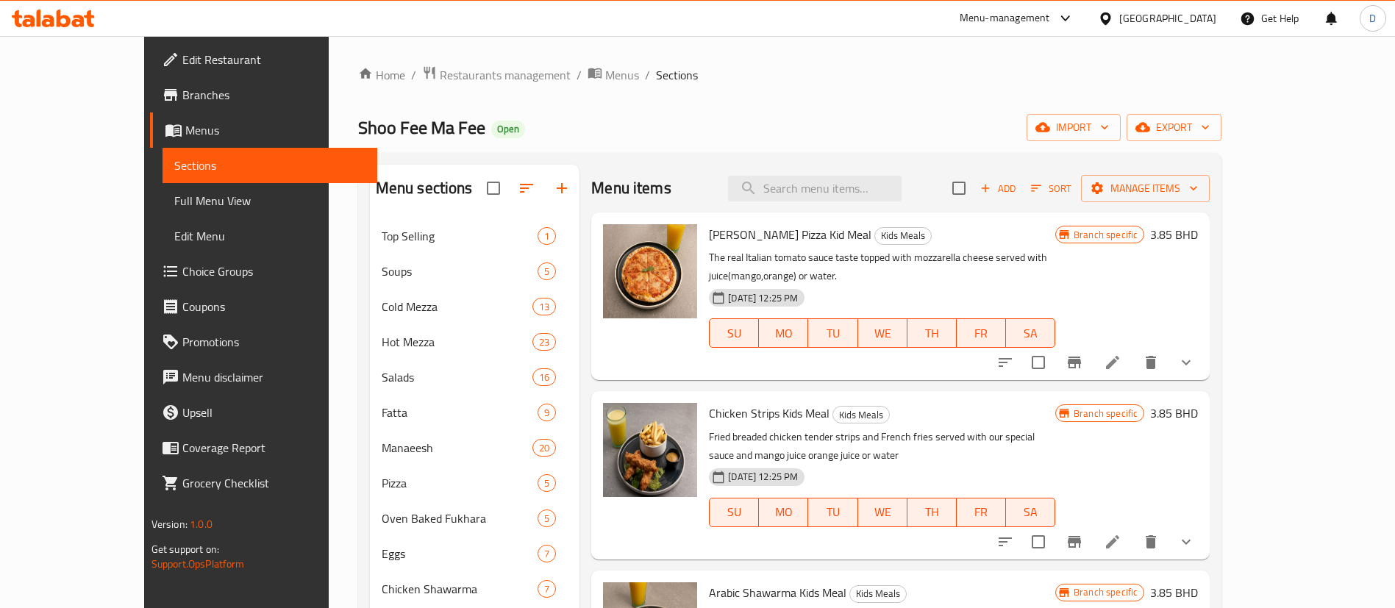
click at [907, 5] on div "Menu-management [GEOGRAPHIC_DATA] Get Help D" at bounding box center [697, 18] width 1395 height 35
click at [448, 76] on span "Restaurants management" at bounding box center [505, 75] width 131 height 18
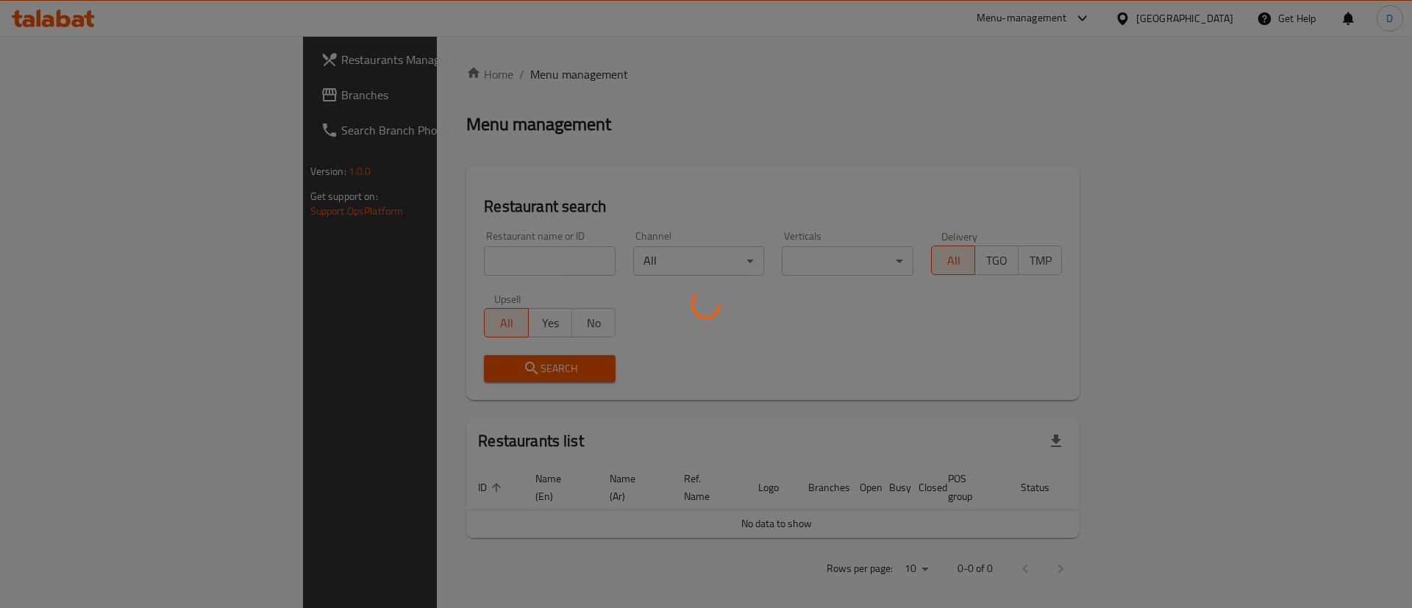
click at [409, 272] on div at bounding box center [706, 304] width 1412 height 608
click at [409, 267] on div at bounding box center [706, 304] width 1412 height 608
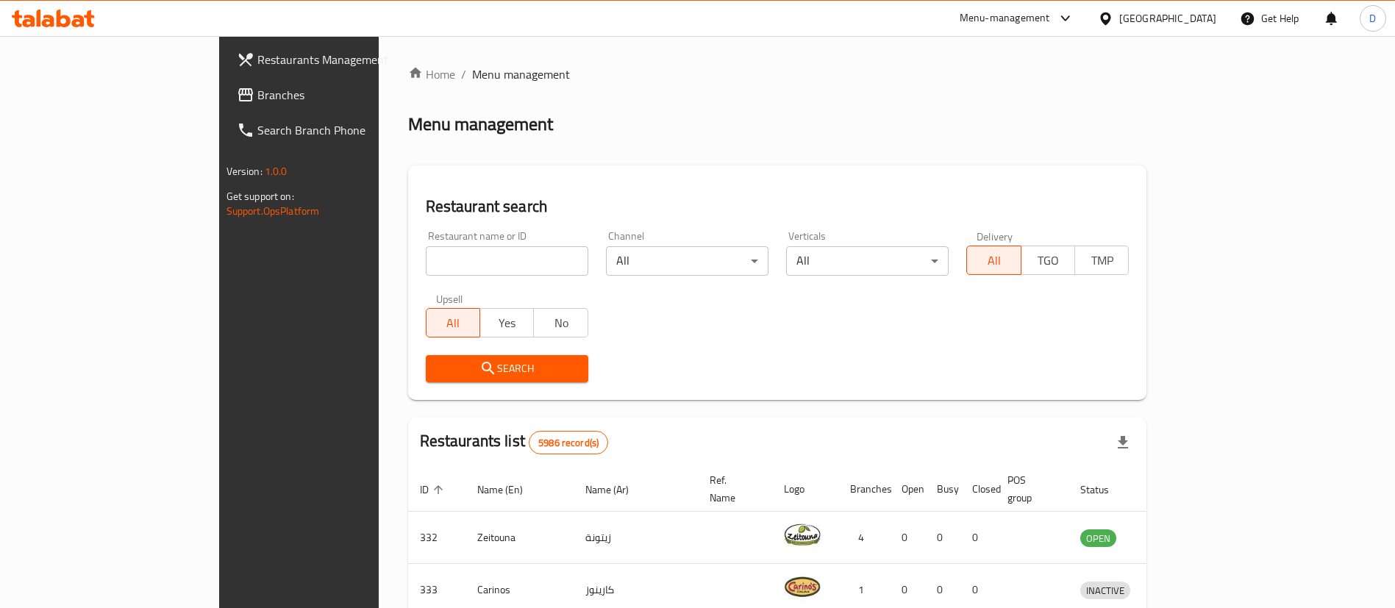
click at [426, 267] on input "search" at bounding box center [507, 260] width 163 height 29
type input "mini bites"
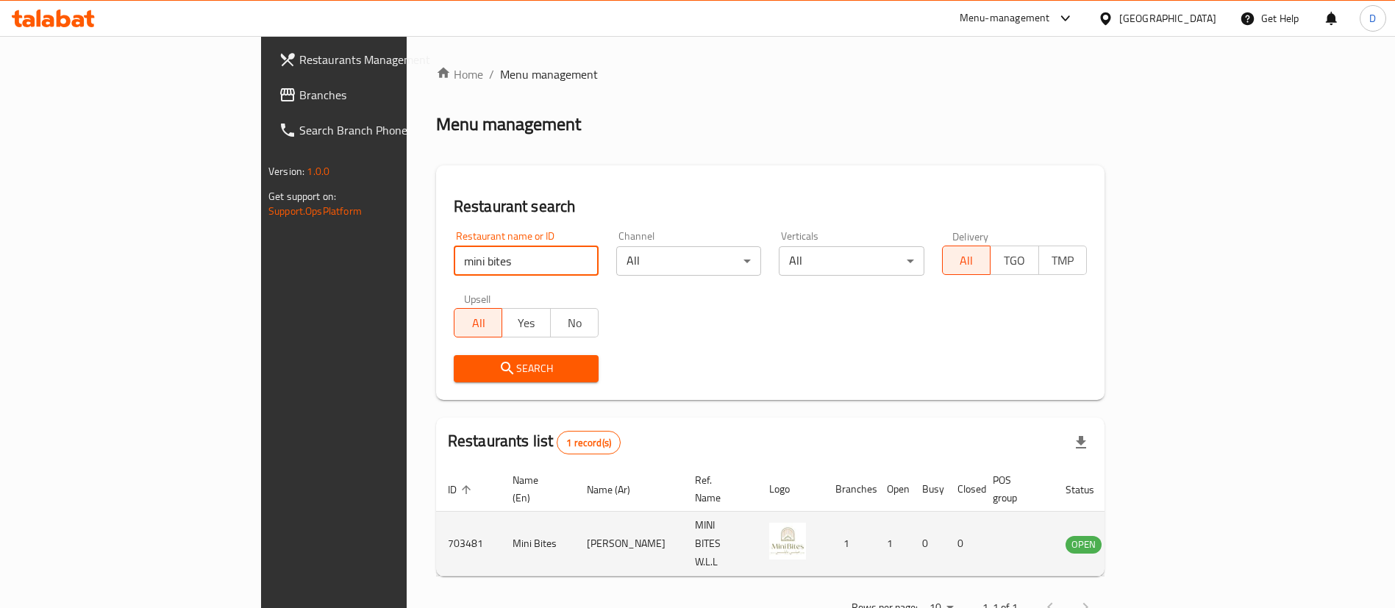
click at [436, 529] on td "703481" at bounding box center [468, 544] width 65 height 65
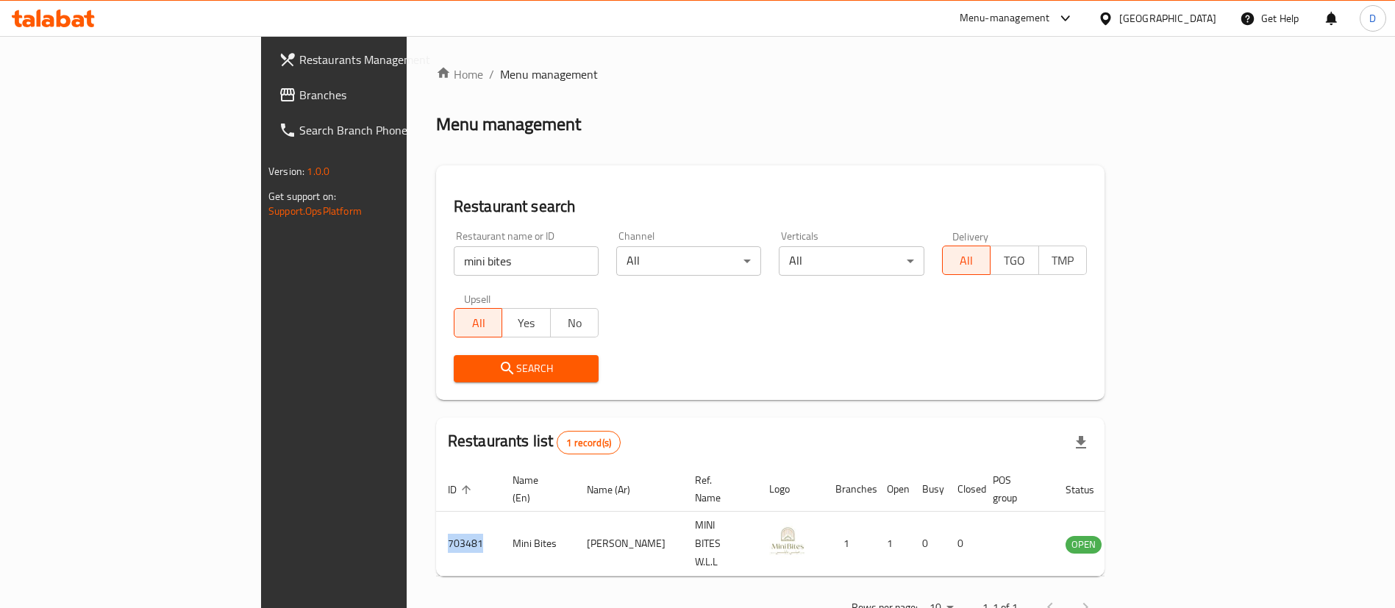
copy td "703481"
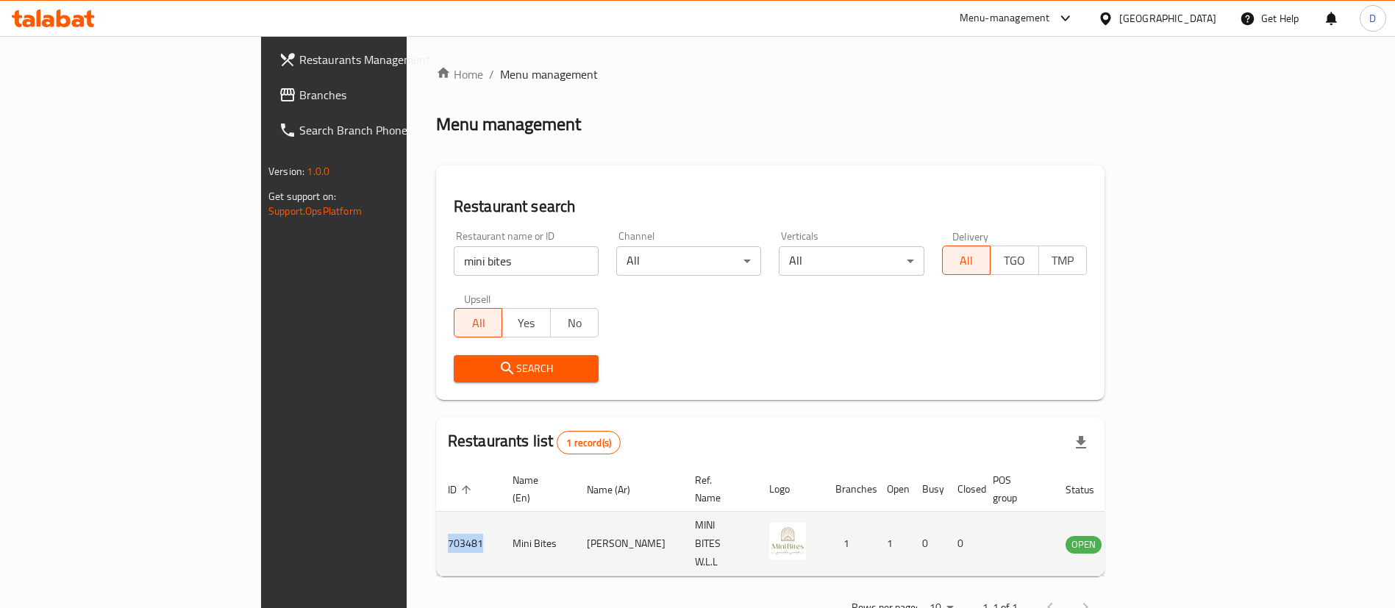
click at [436, 525] on td "703481" at bounding box center [468, 544] width 65 height 65
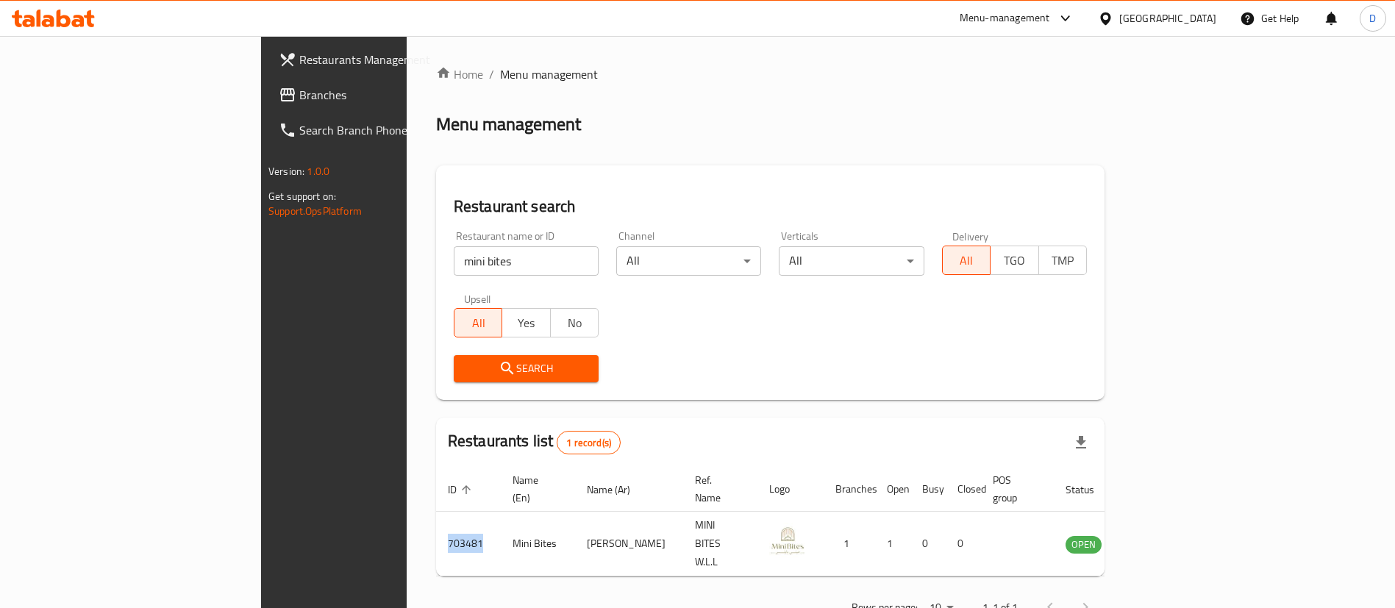
copy td "703481"
click at [754, 77] on ol "Home / Menu management" at bounding box center [770, 74] width 668 height 18
